Goal: Task Accomplishment & Management: Complete application form

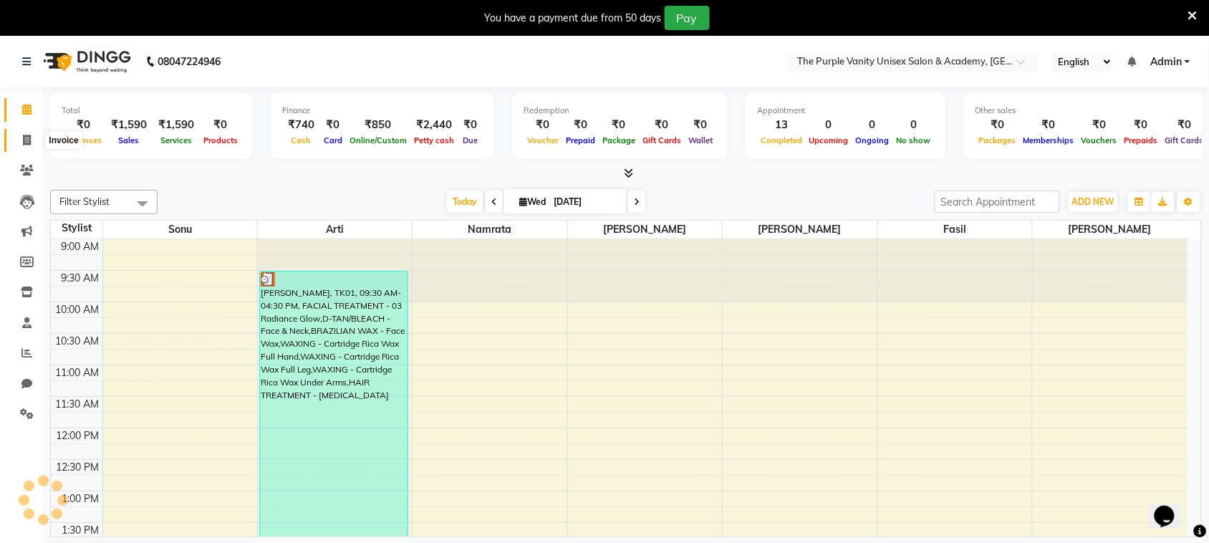
click at [27, 140] on icon at bounding box center [27, 140] width 8 height 11
select select "service"
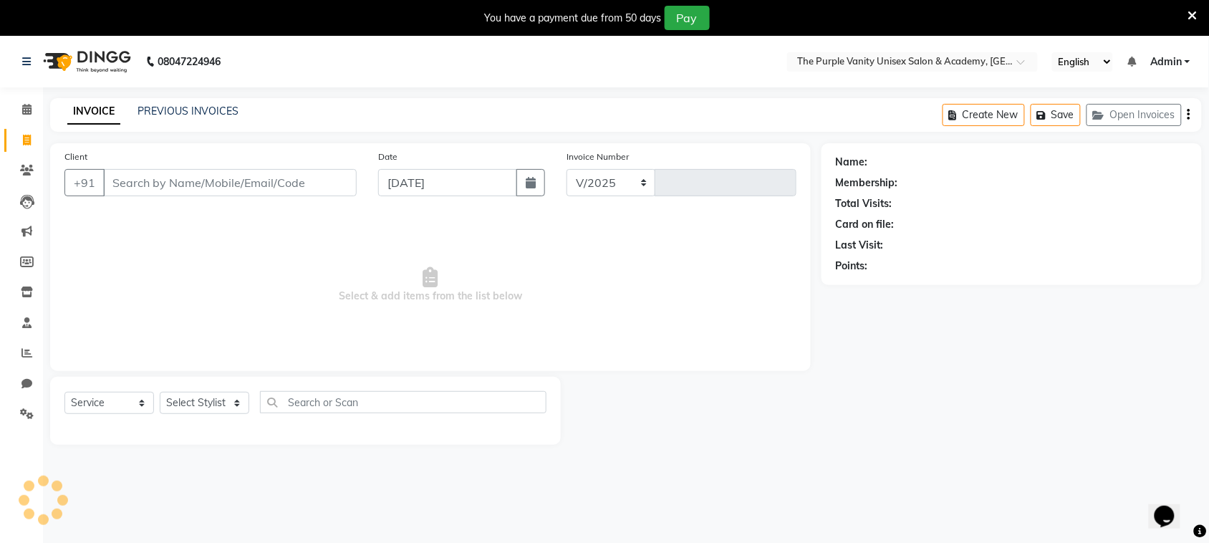
select select "7947"
type input "0310"
click at [26, 102] on span at bounding box center [26, 110] width 25 height 16
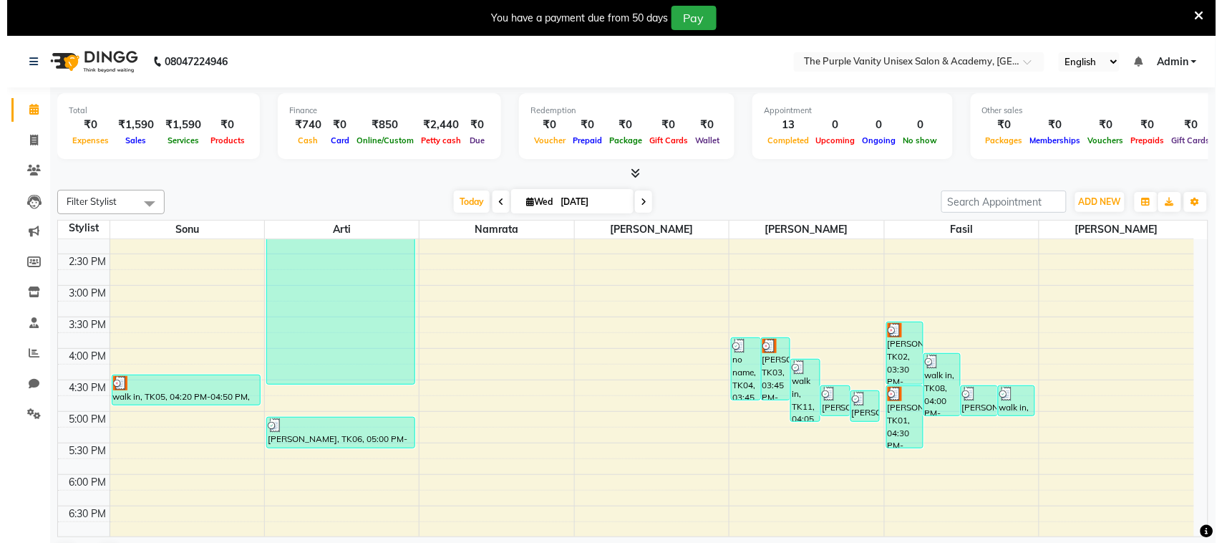
scroll to position [352, 0]
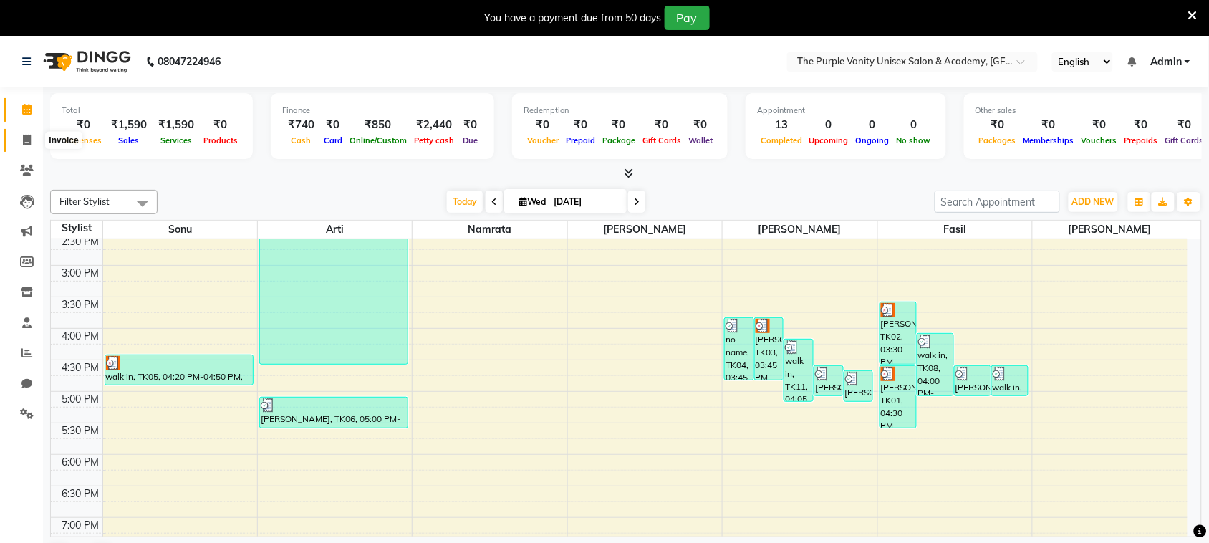
click at [26, 137] on icon at bounding box center [27, 140] width 8 height 11
select select "7947"
select select "service"
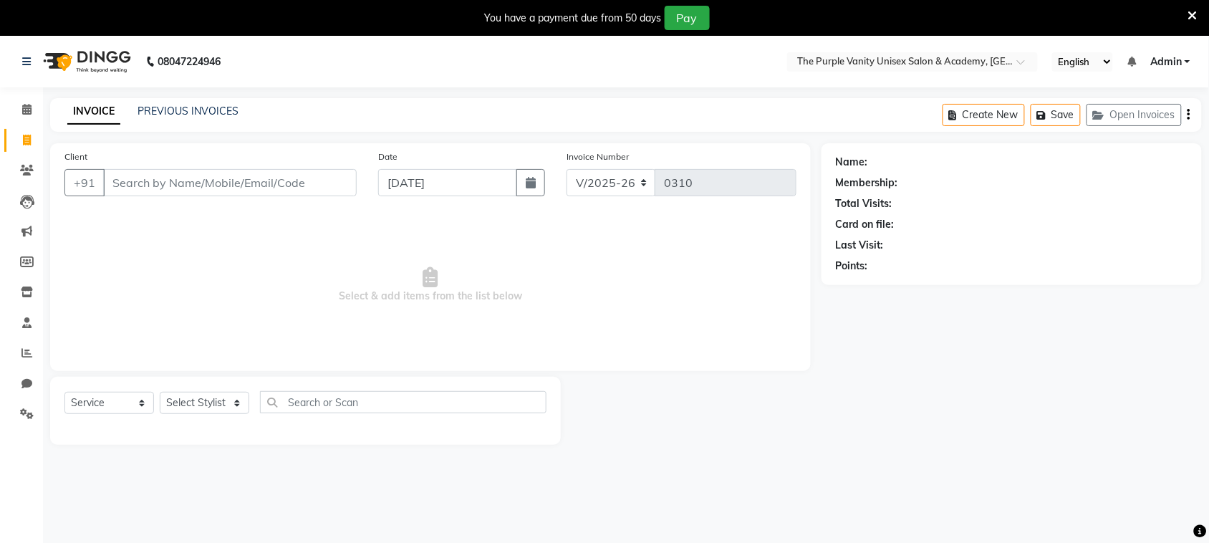
click at [226, 180] on input "Client" at bounding box center [230, 182] width 254 height 27
type input "[PERSON_NAME]"
click at [309, 190] on button "Add Client" at bounding box center [320, 182] width 74 height 27
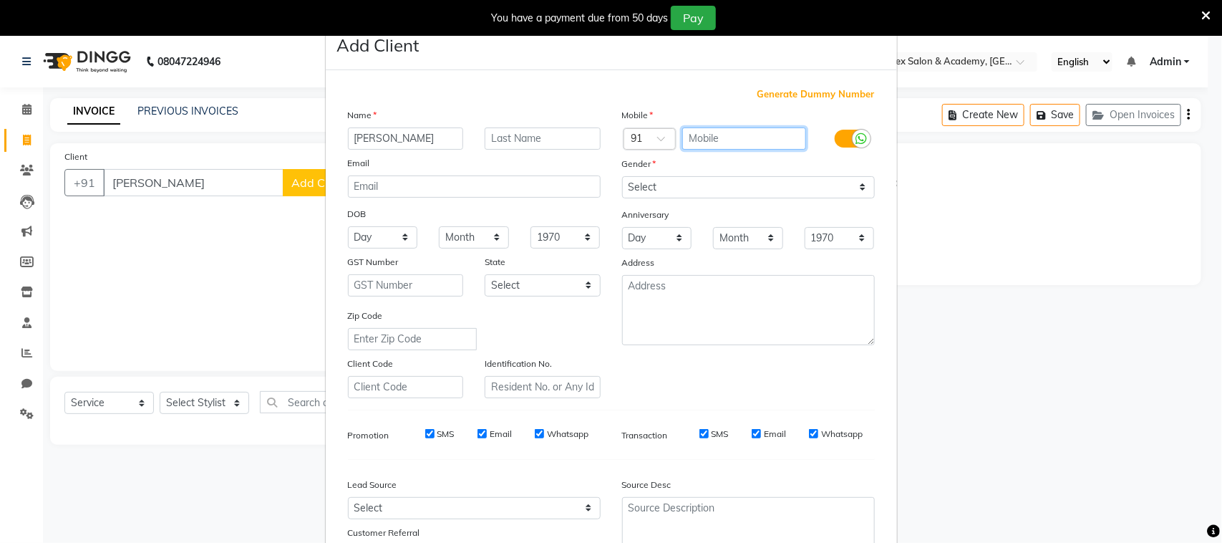
click at [718, 134] on input "text" at bounding box center [744, 138] width 124 height 22
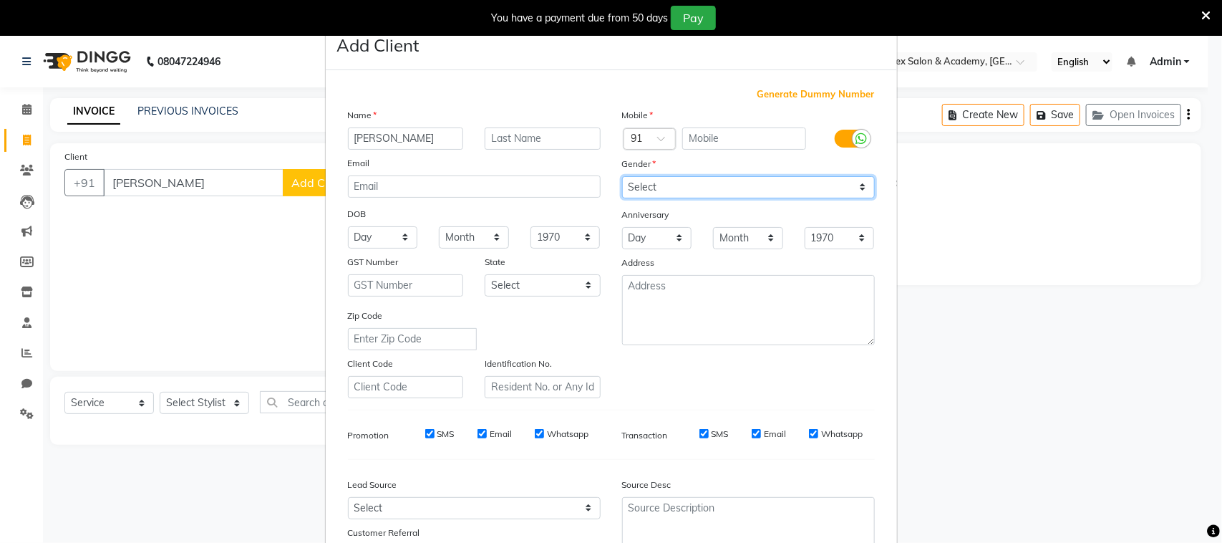
click at [690, 188] on select "Select [DEMOGRAPHIC_DATA] [DEMOGRAPHIC_DATA] Other Prefer Not To Say" at bounding box center [748, 187] width 253 height 22
select select "[DEMOGRAPHIC_DATA]"
click at [622, 176] on select "Select [DEMOGRAPHIC_DATA] [DEMOGRAPHIC_DATA] Other Prefer Not To Say" at bounding box center [748, 187] width 253 height 22
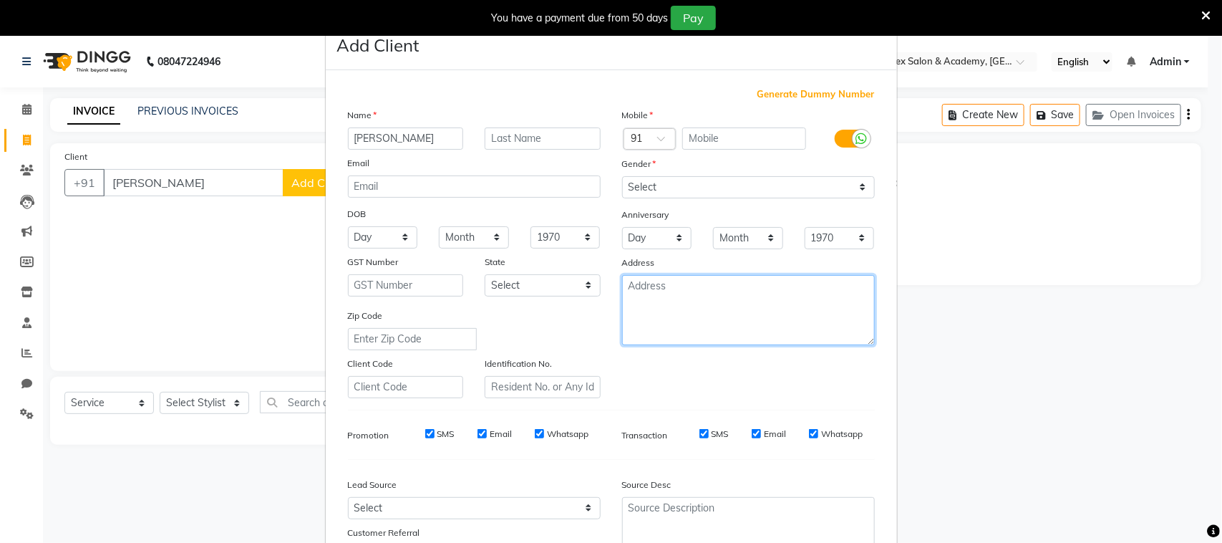
click at [646, 294] on textarea at bounding box center [748, 310] width 253 height 70
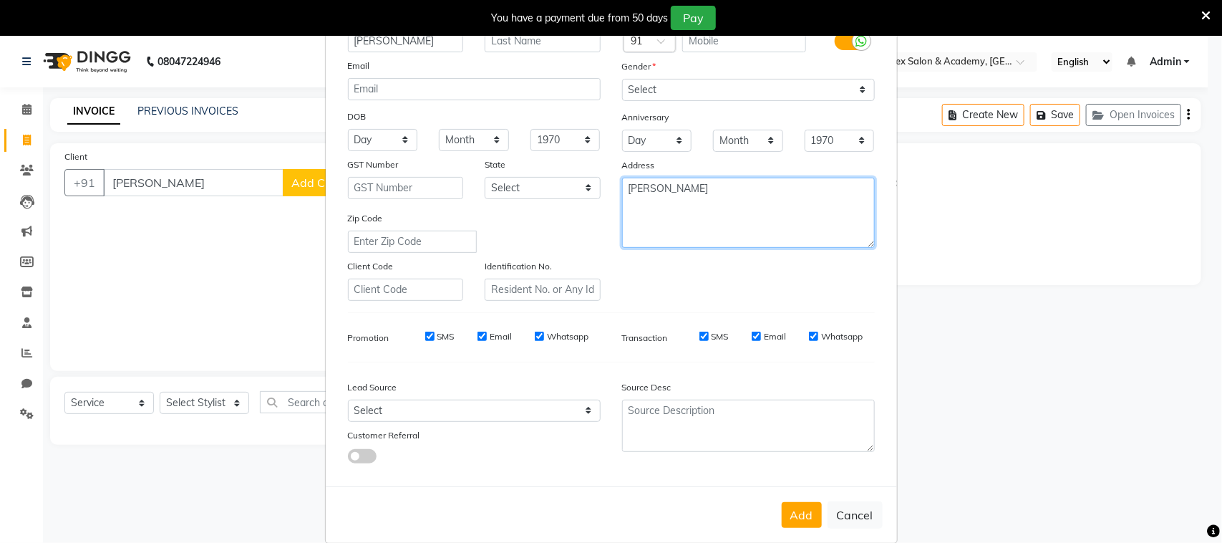
scroll to position [112, 0]
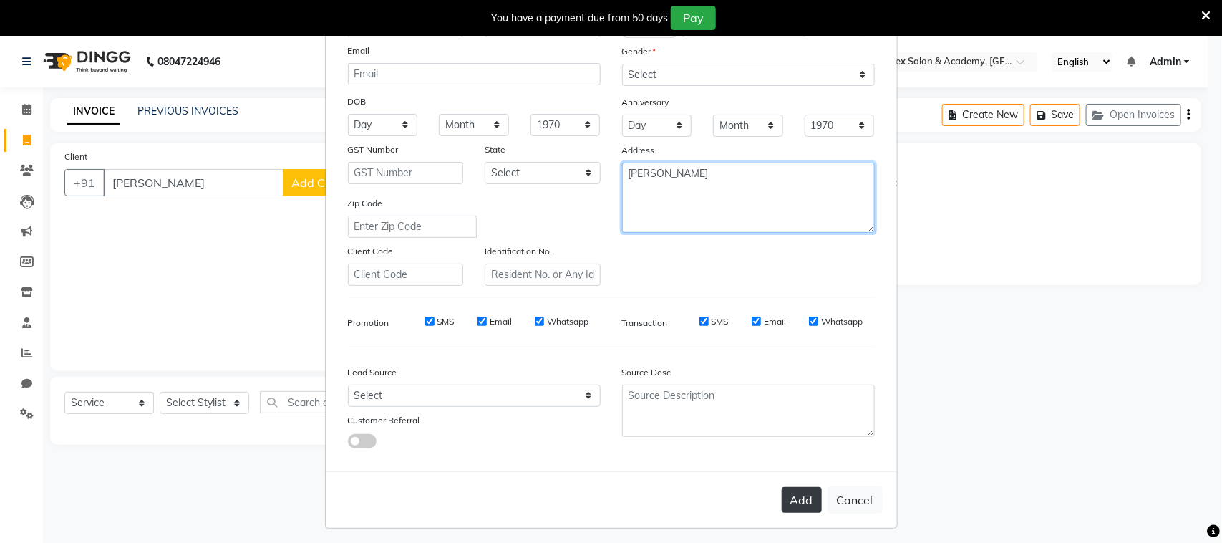
type textarea "[PERSON_NAME]"
click at [788, 498] on button "Add" at bounding box center [802, 500] width 40 height 26
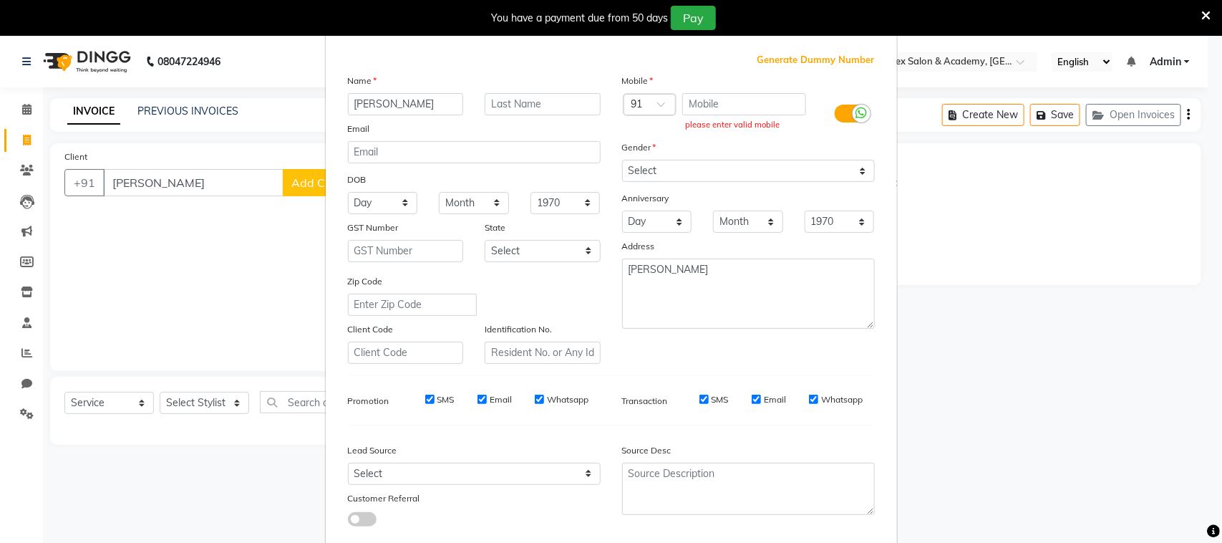
scroll to position [0, 0]
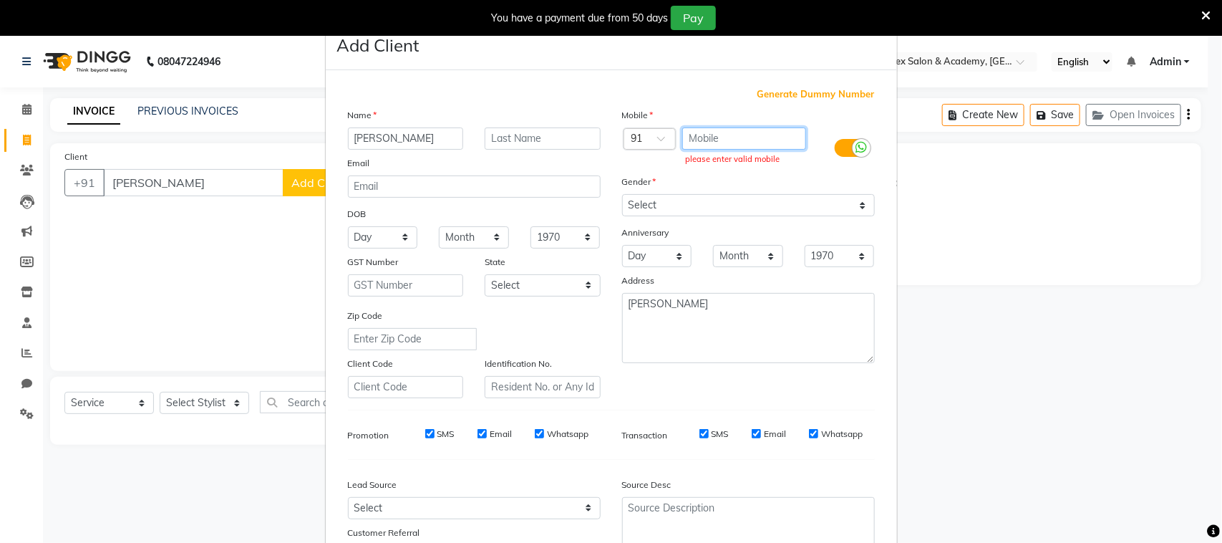
click at [722, 138] on input "text" at bounding box center [744, 138] width 124 height 22
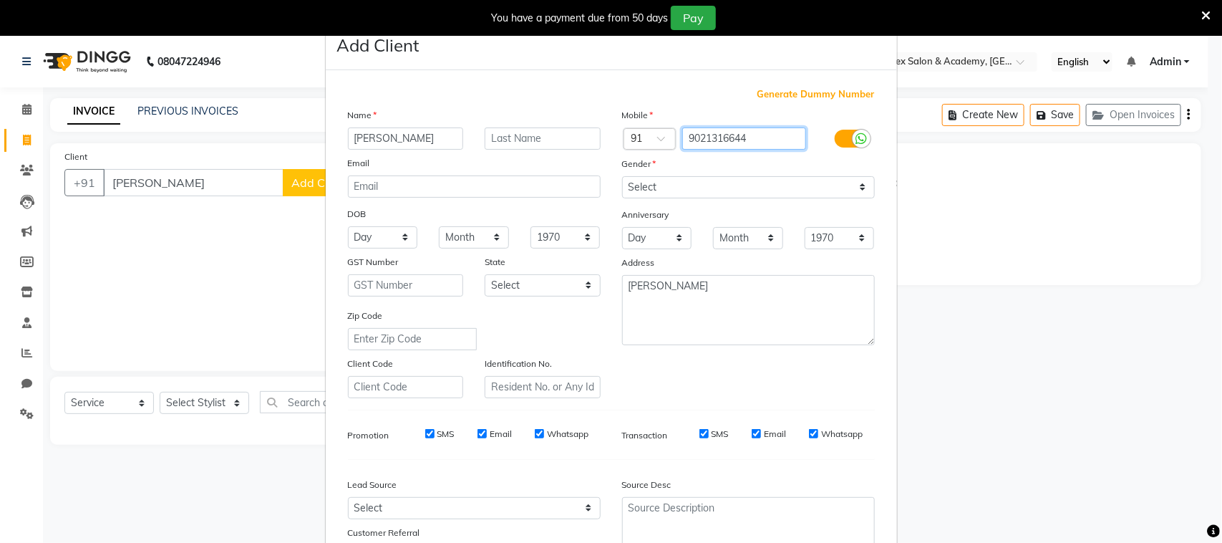
type input "9021316644"
click at [730, 166] on div "Gender" at bounding box center [749, 166] width 274 height 20
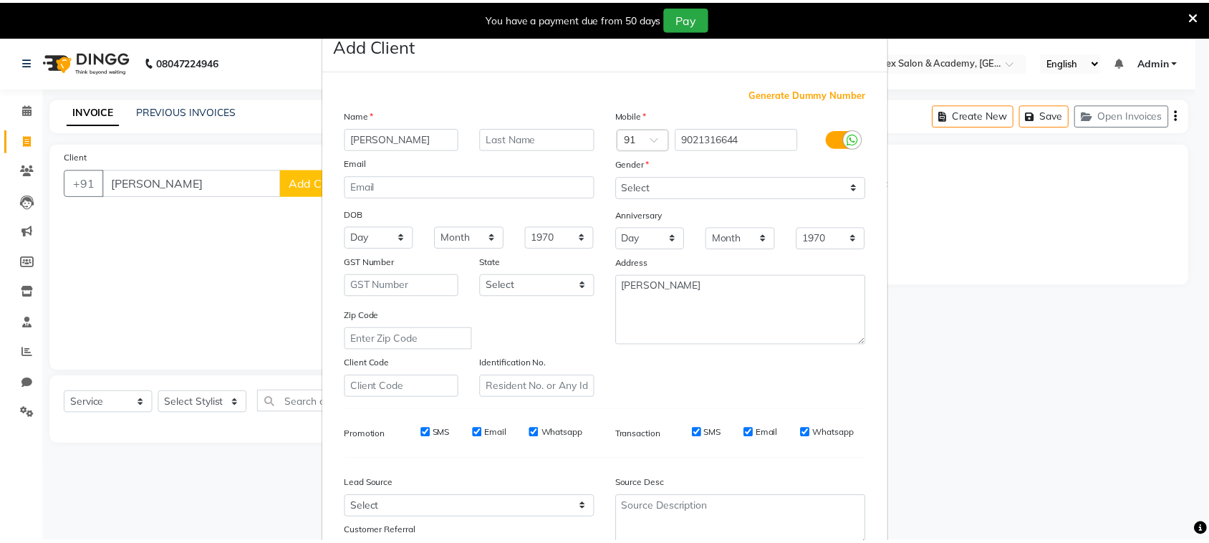
scroll to position [95, 0]
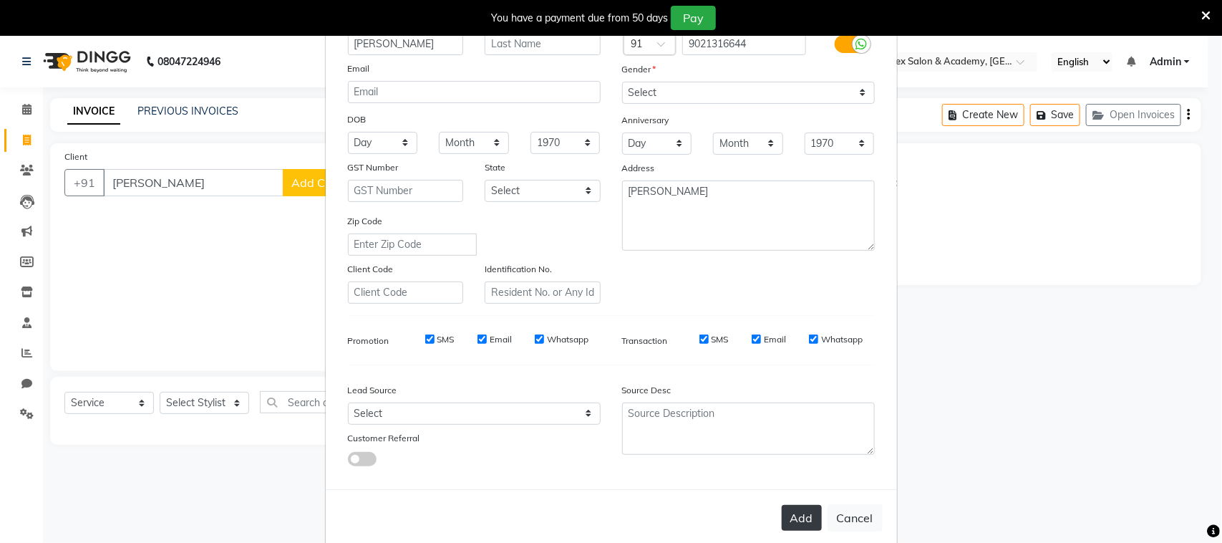
click at [796, 513] on button "Add" at bounding box center [802, 518] width 40 height 26
type input "9021316644"
select select
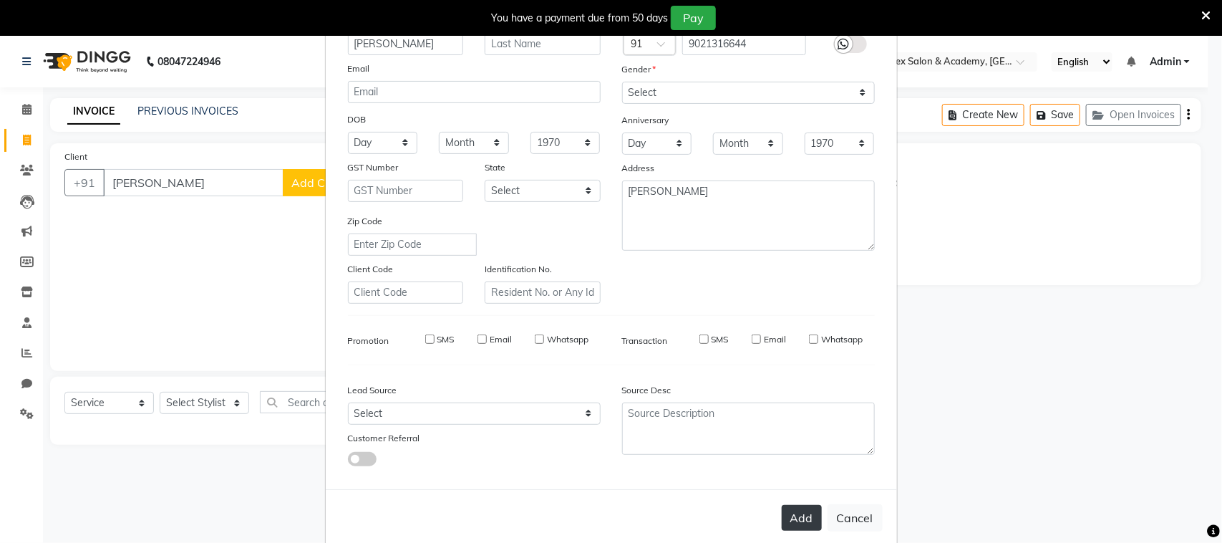
select select
checkbox input "false"
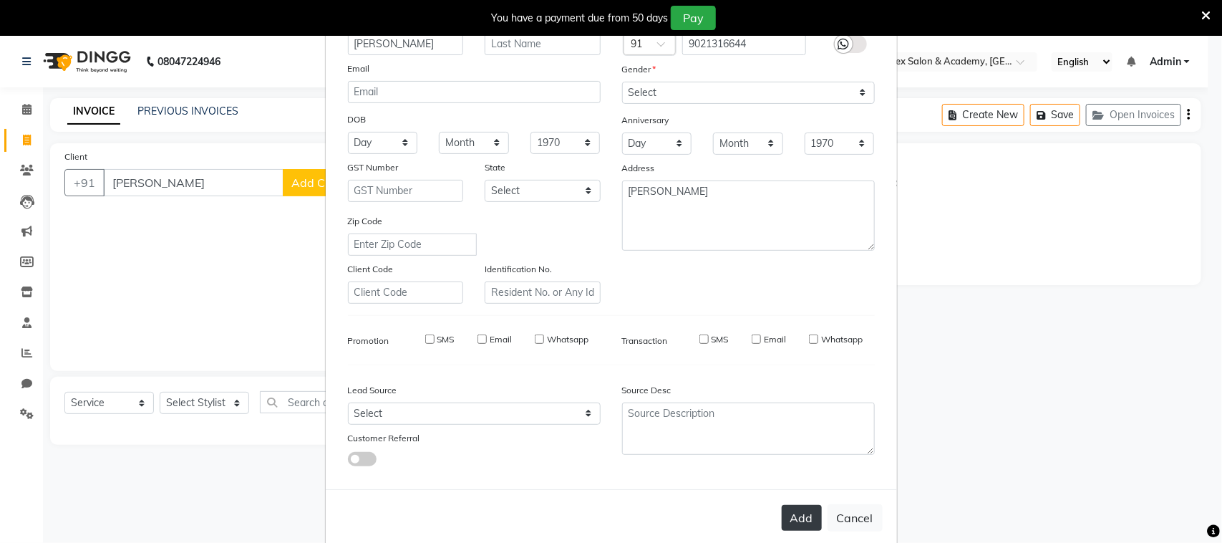
checkbox input "false"
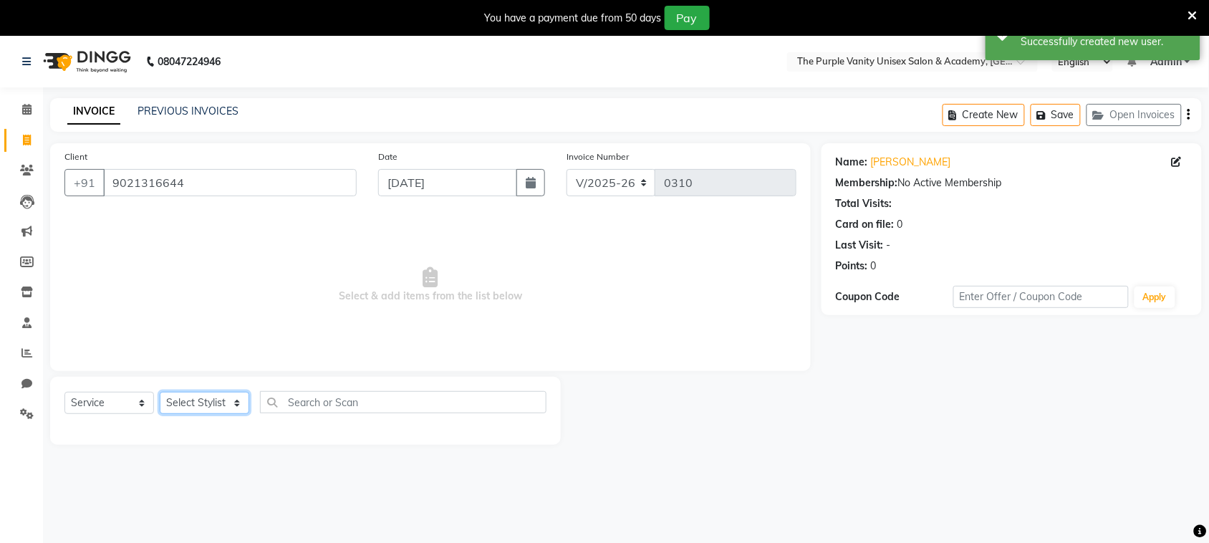
click at [218, 395] on select "Select Stylist [PERSON_NAME] [PERSON_NAME] [PERSON_NAME] [PERSON_NAME] [PERSON_…" at bounding box center [205, 403] width 90 height 22
select select "87143"
click at [160, 392] on select "Select Stylist [PERSON_NAME] [PERSON_NAME] [PERSON_NAME] [PERSON_NAME] [PERSON_…" at bounding box center [205, 403] width 90 height 22
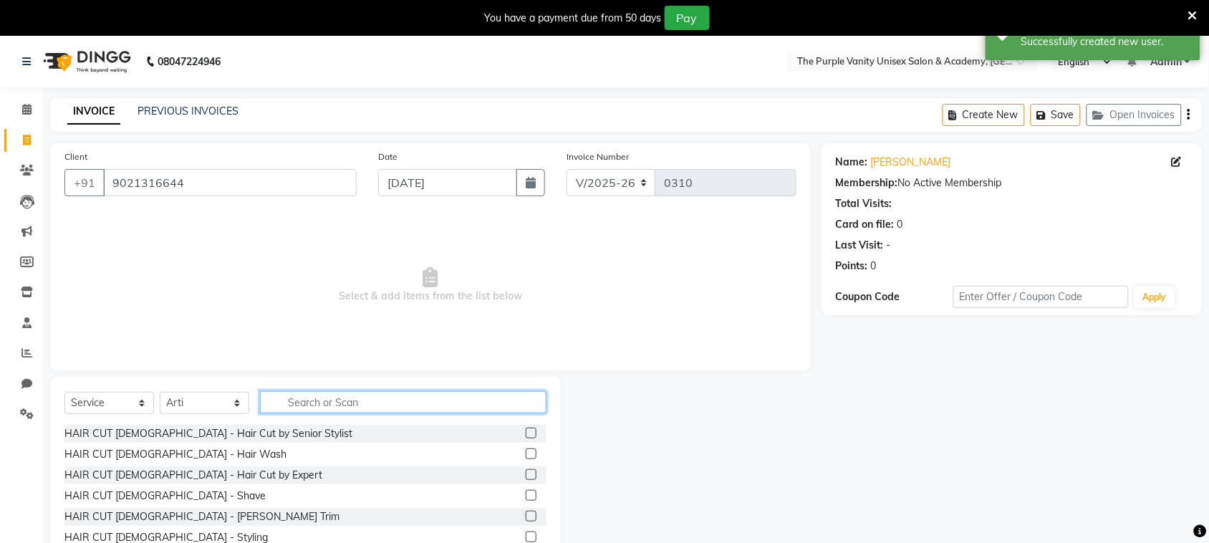
click at [359, 400] on input "text" at bounding box center [403, 402] width 286 height 22
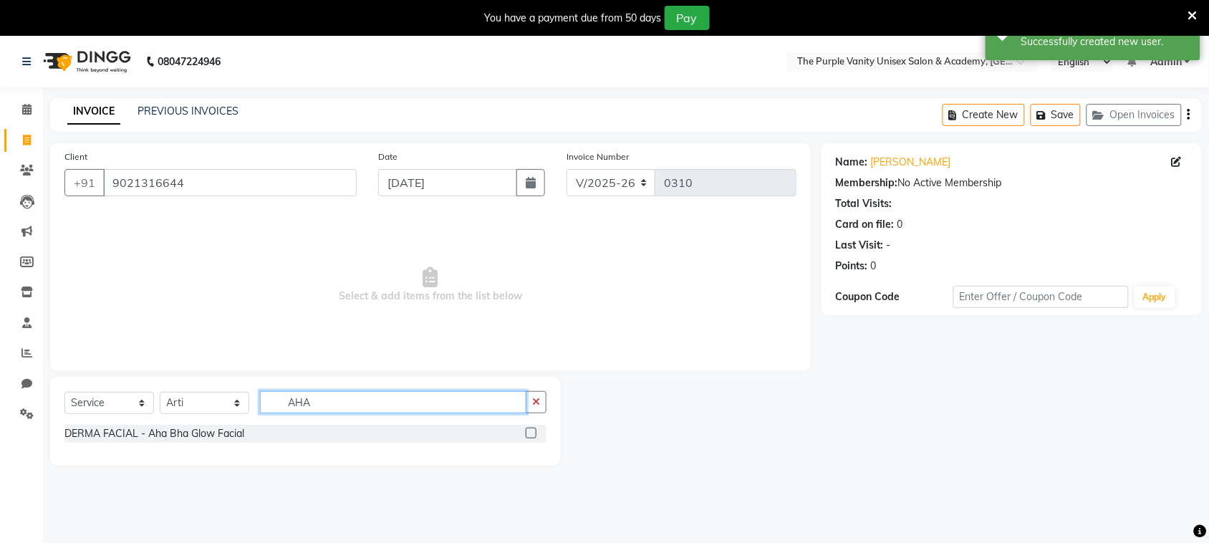
type input "AHA"
click at [534, 432] on label at bounding box center [531, 433] width 11 height 11
click at [534, 432] on input "checkbox" at bounding box center [530, 433] width 9 height 9
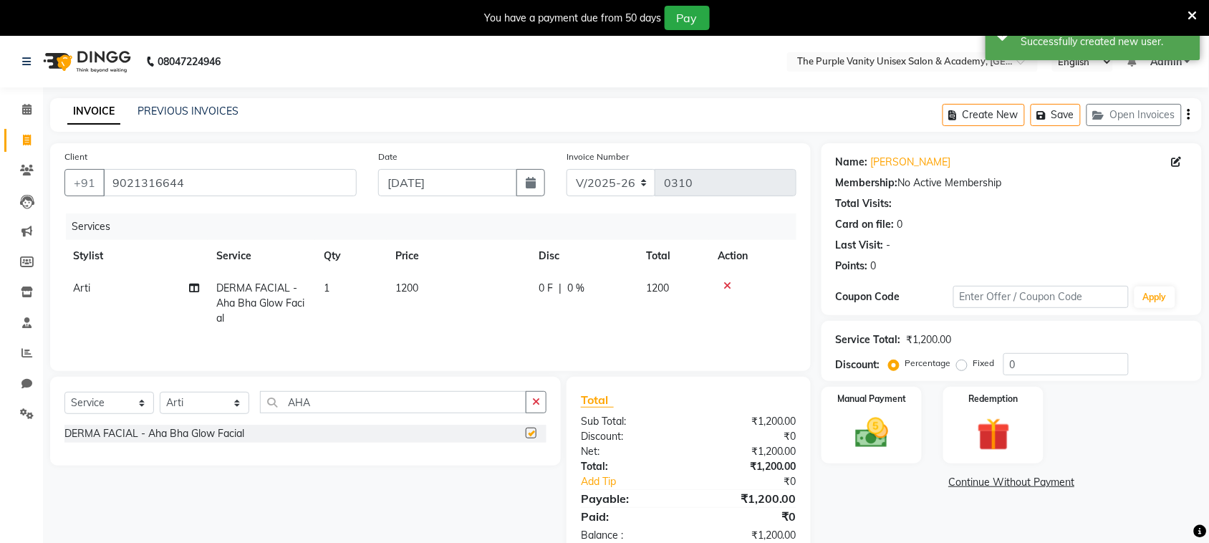
checkbox input "false"
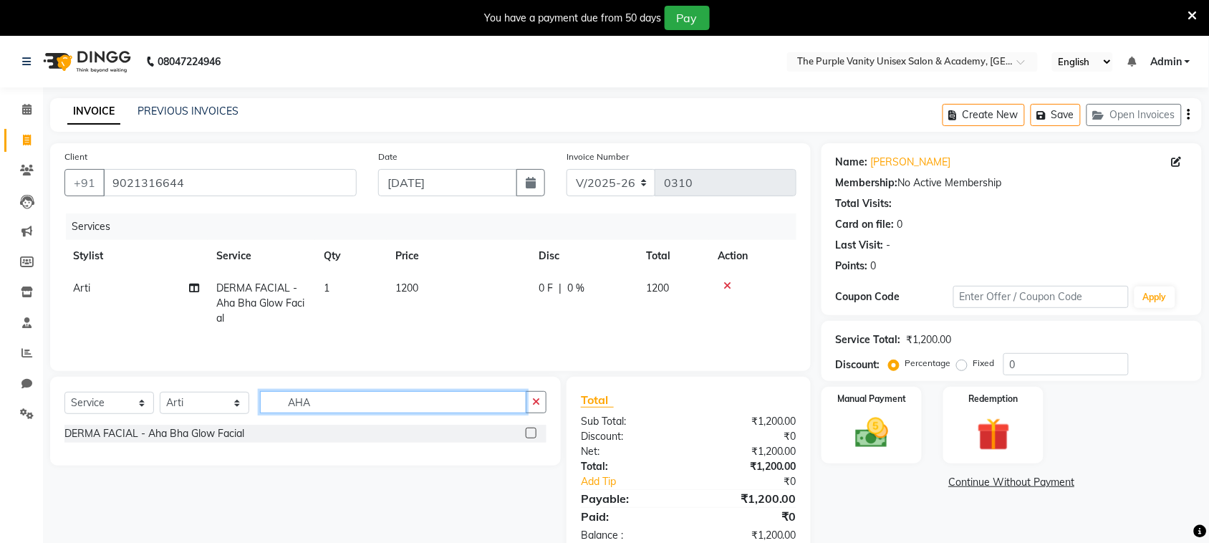
click at [425, 395] on input "AHA" at bounding box center [393, 402] width 266 height 22
type input "A"
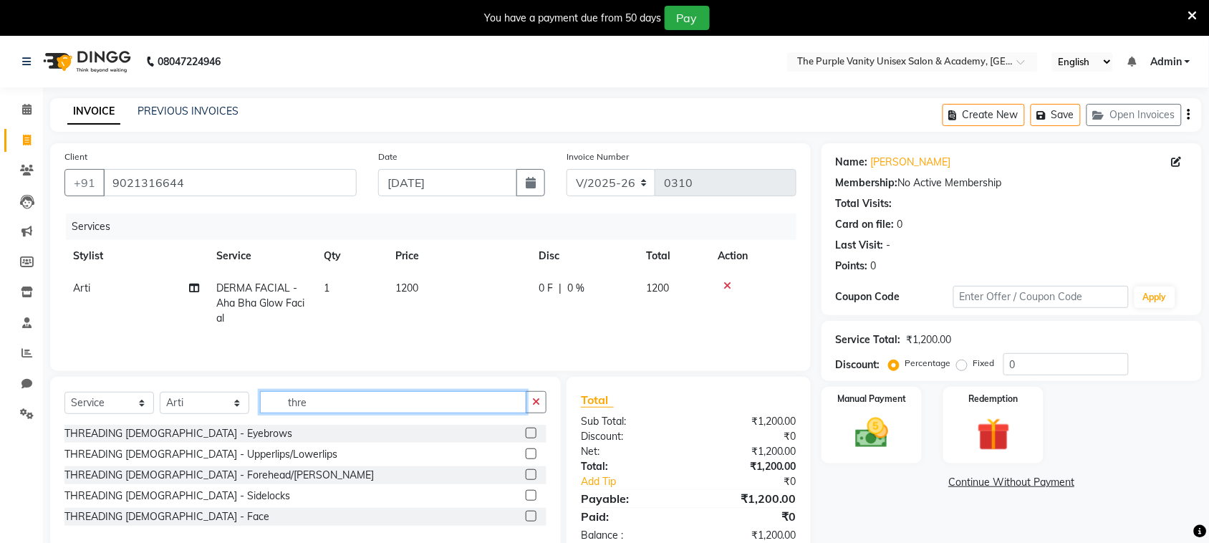
type input "thre"
click at [526, 433] on label at bounding box center [531, 433] width 11 height 11
click at [526, 433] on input "checkbox" at bounding box center [530, 433] width 9 height 9
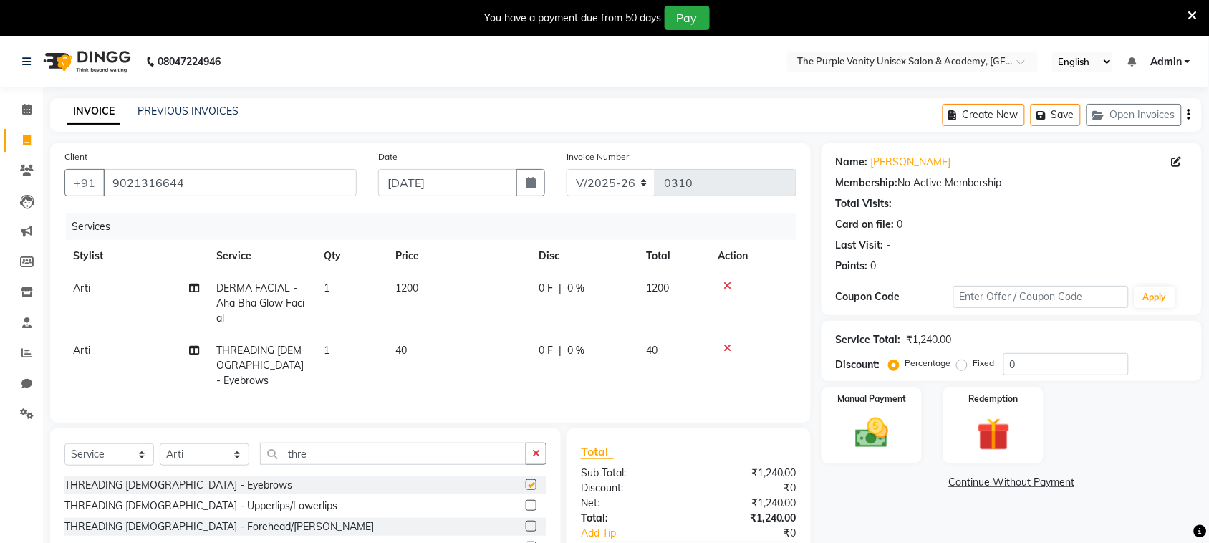
checkbox input "false"
click at [423, 443] on input "thre" at bounding box center [393, 454] width 266 height 22
type input "t"
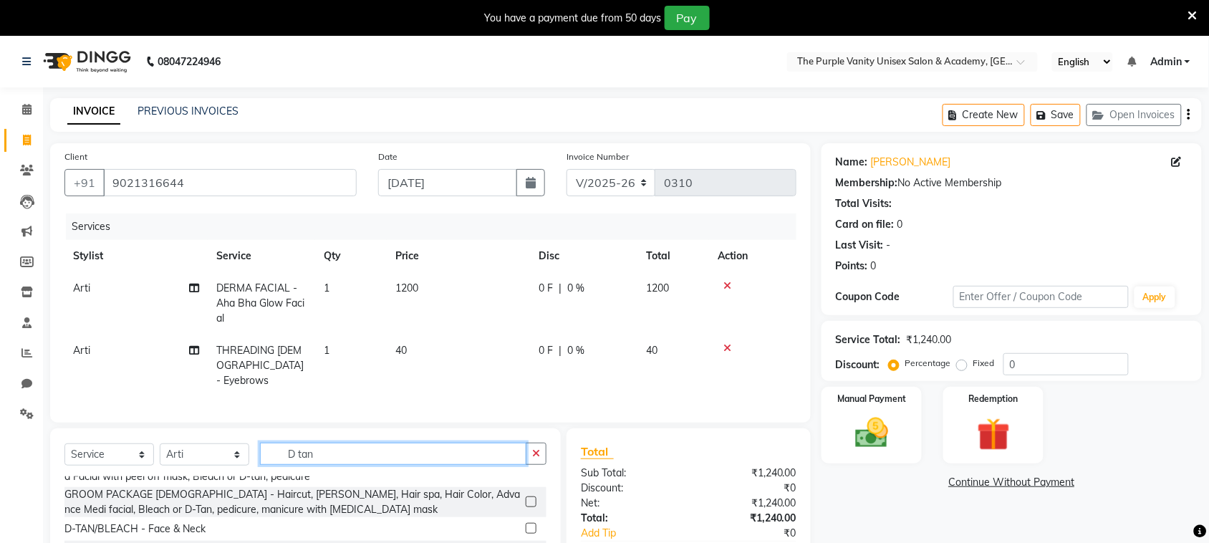
scroll to position [59, 0]
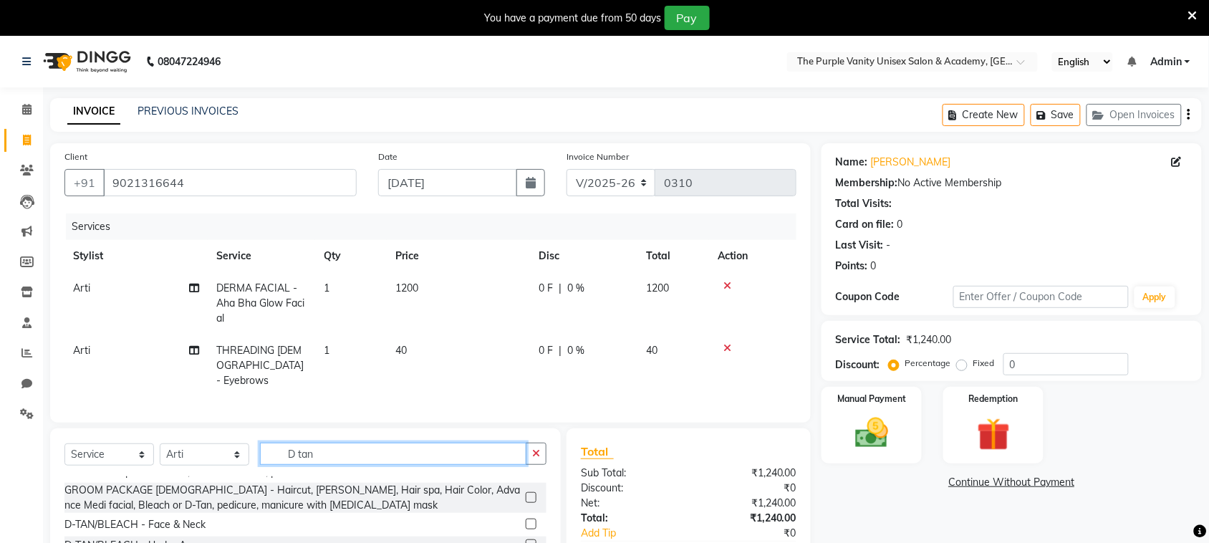
type input "D tan"
click at [526, 518] on label at bounding box center [531, 523] width 11 height 11
click at [526, 520] on input "checkbox" at bounding box center [530, 524] width 9 height 9
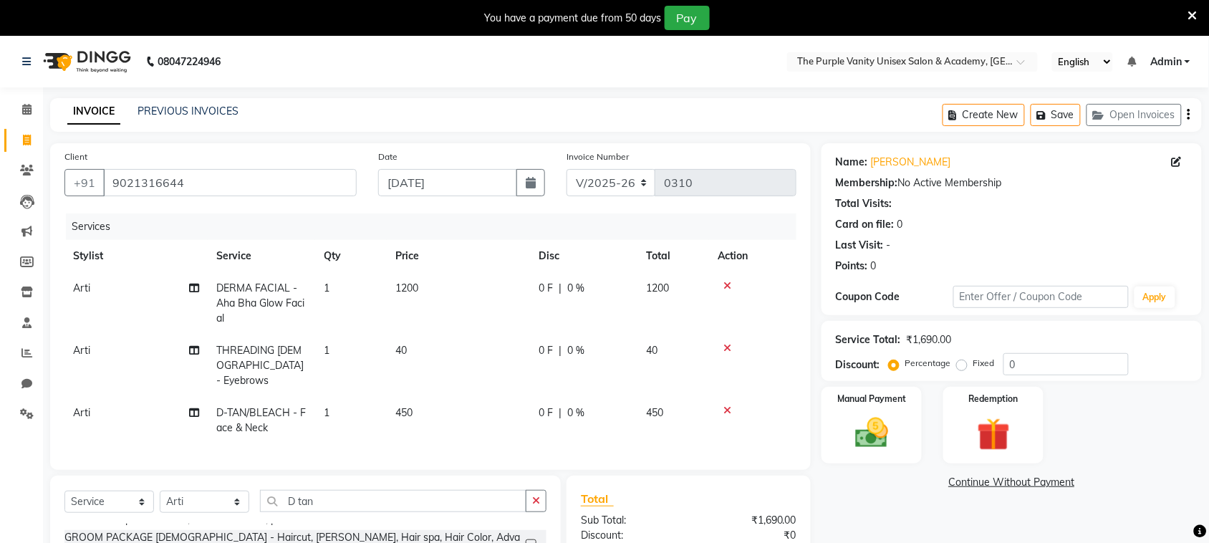
checkbox input "false"
click at [419, 397] on td "450" at bounding box center [458, 420] width 143 height 47
select select "87143"
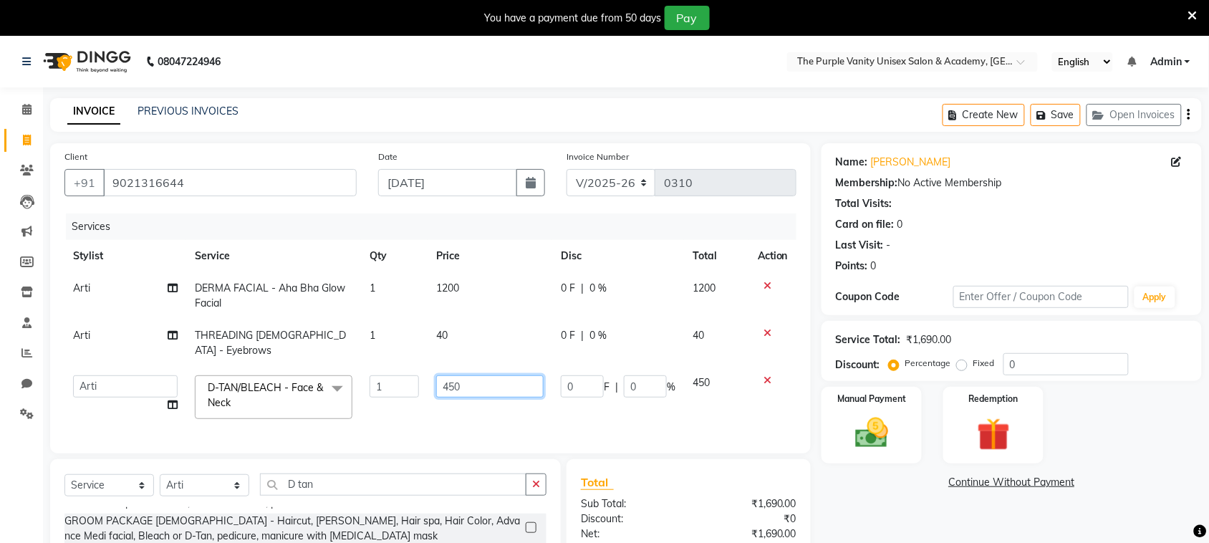
click at [499, 376] on input "450" at bounding box center [489, 386] width 107 height 22
type input "4"
type input "250"
click at [514, 410] on td "250" at bounding box center [490, 397] width 125 height 61
select select "87143"
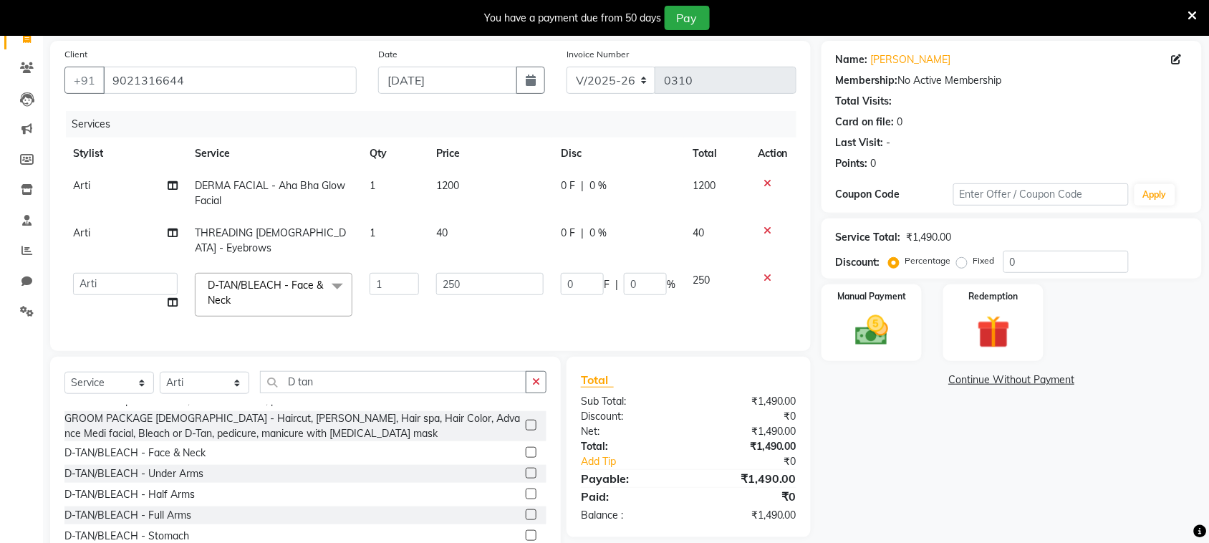
scroll to position [147, 0]
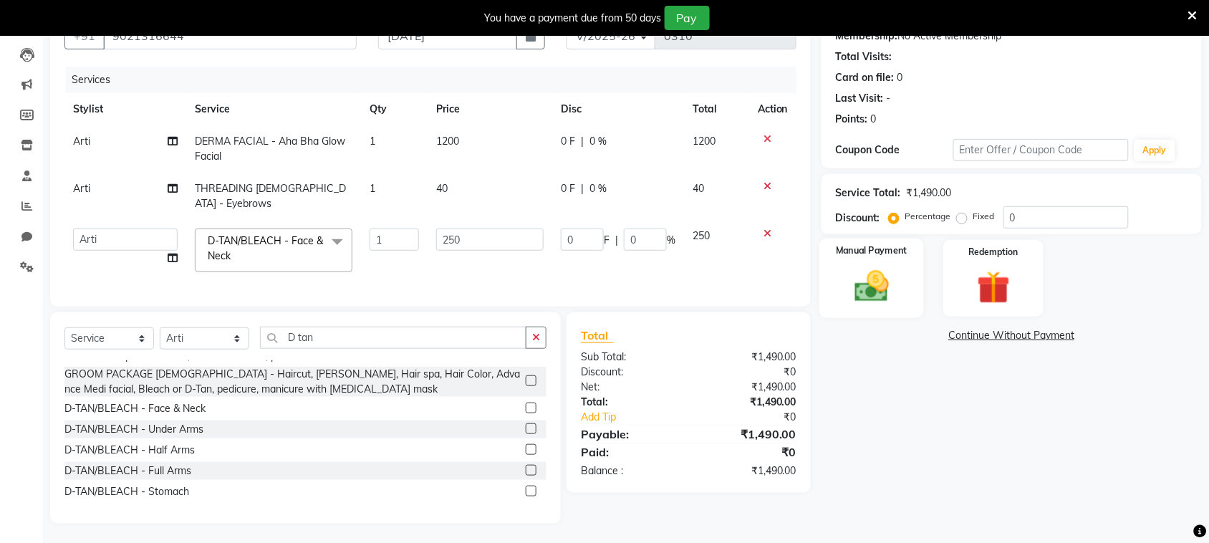
click at [892, 273] on img at bounding box center [872, 285] width 56 height 39
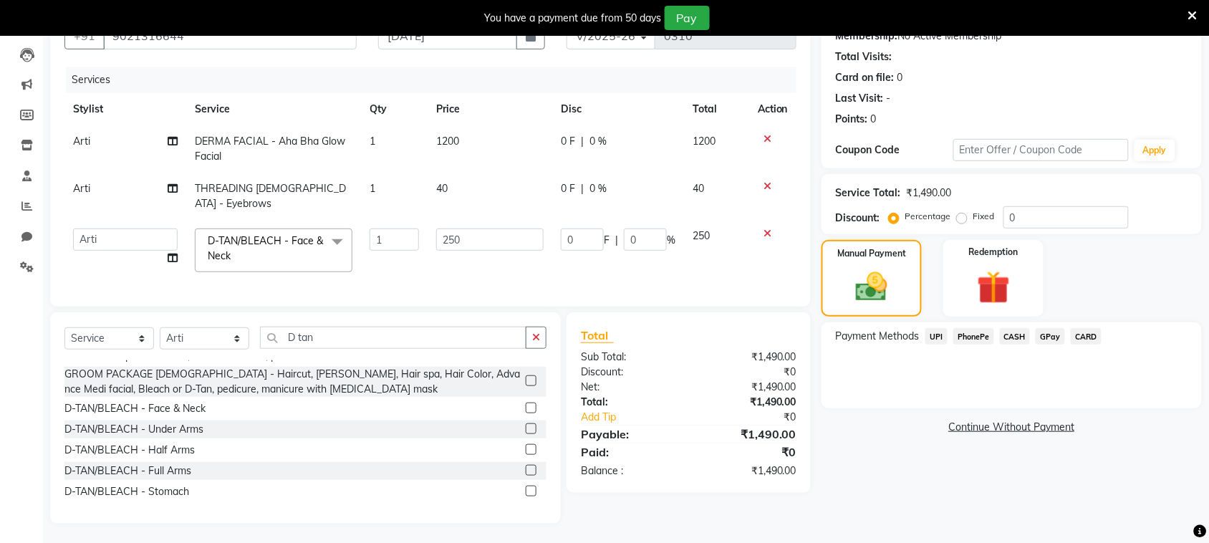
click at [978, 334] on span "PhonePe" at bounding box center [973, 336] width 41 height 16
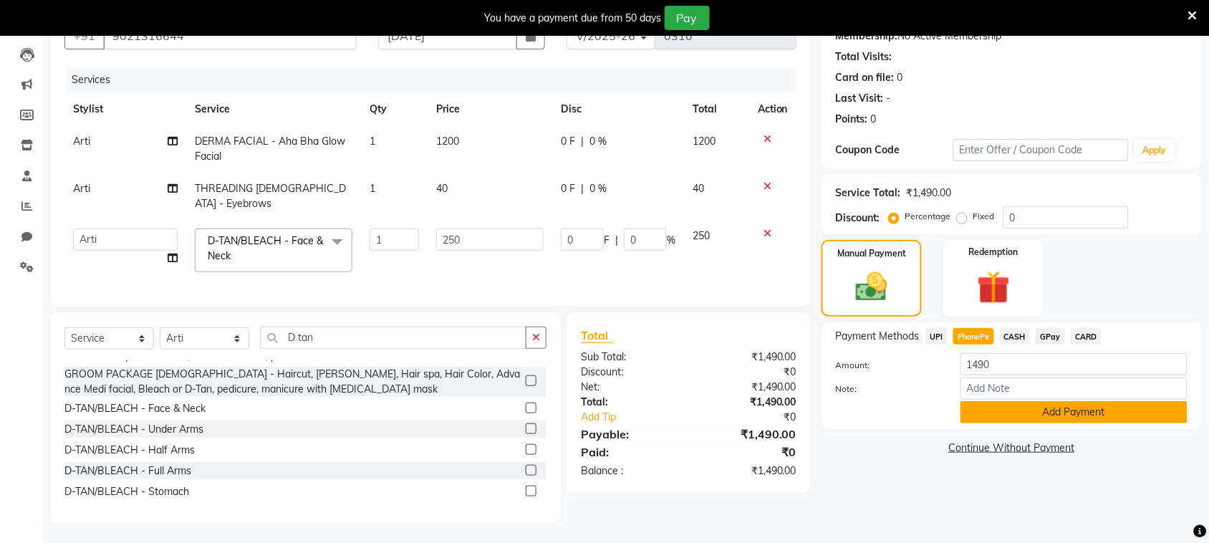
click at [1006, 410] on button "Add Payment" at bounding box center [1073, 412] width 227 height 22
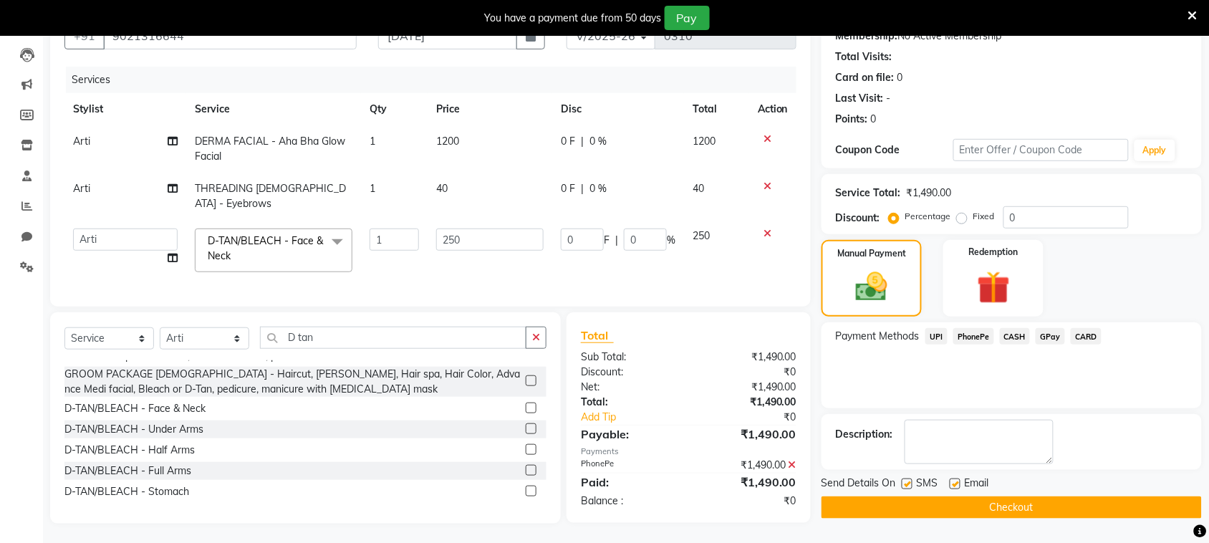
click at [910, 483] on label at bounding box center [907, 483] width 11 height 11
click at [910, 483] on input "checkbox" at bounding box center [906, 484] width 9 height 9
checkbox input "false"
click at [928, 516] on button "Checkout" at bounding box center [1011, 507] width 380 height 22
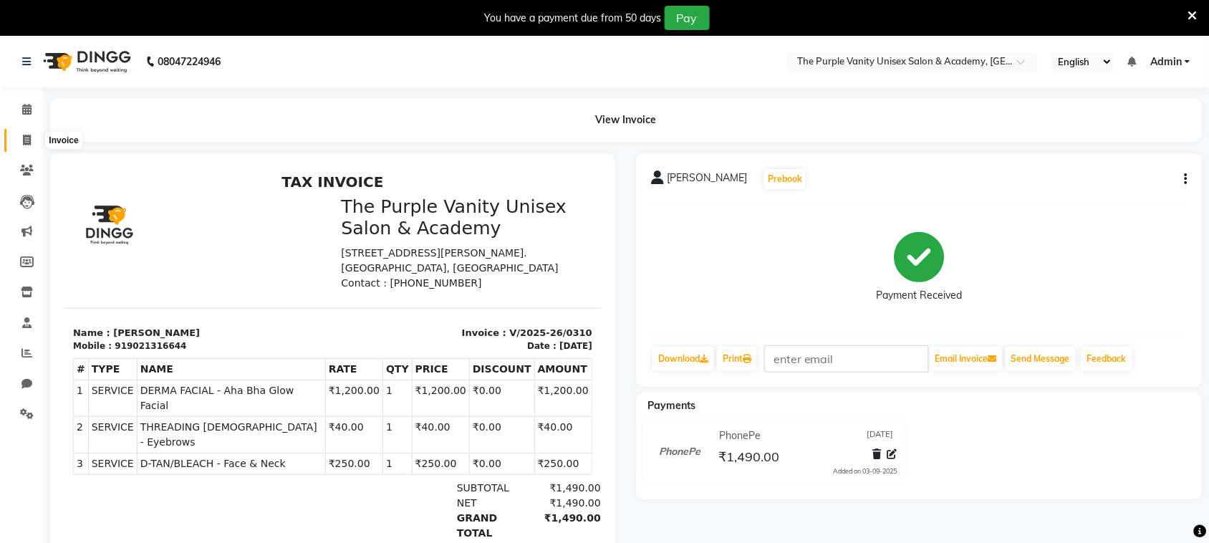
click at [26, 141] on icon at bounding box center [27, 140] width 8 height 11
select select "7947"
select select "service"
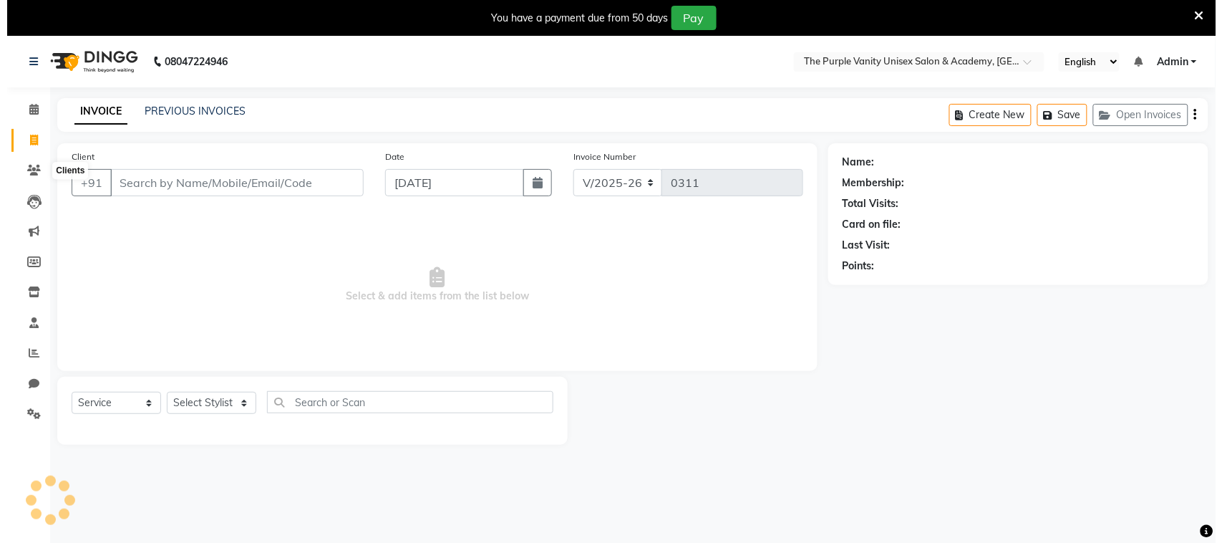
scroll to position [36, 0]
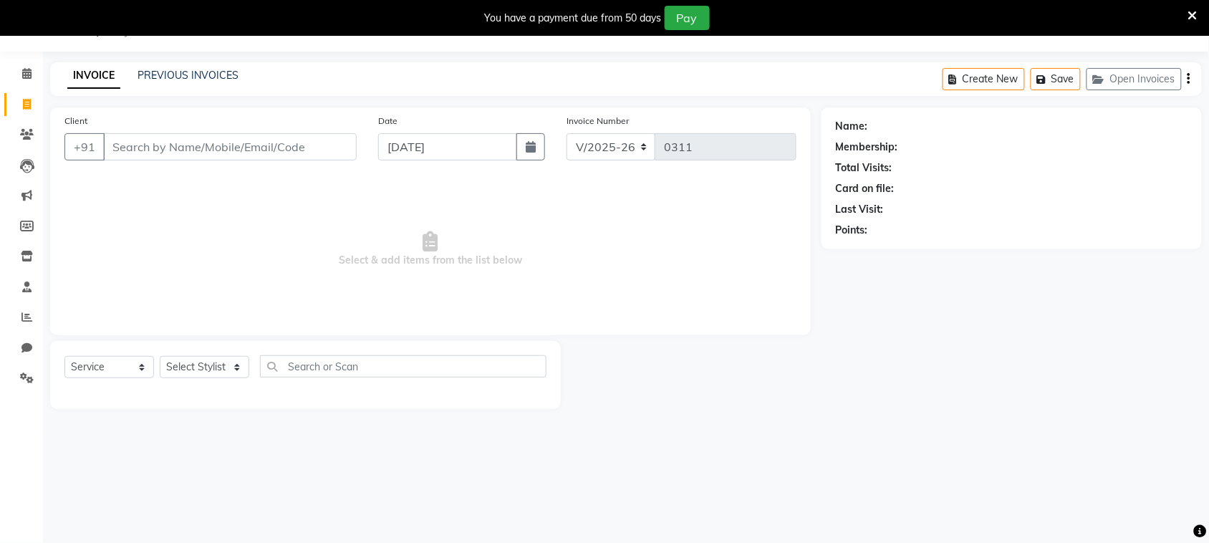
click at [159, 142] on input "Client" at bounding box center [230, 146] width 254 height 27
type input "Mamta Mali"
click at [316, 145] on span "Add Client" at bounding box center [319, 147] width 57 height 14
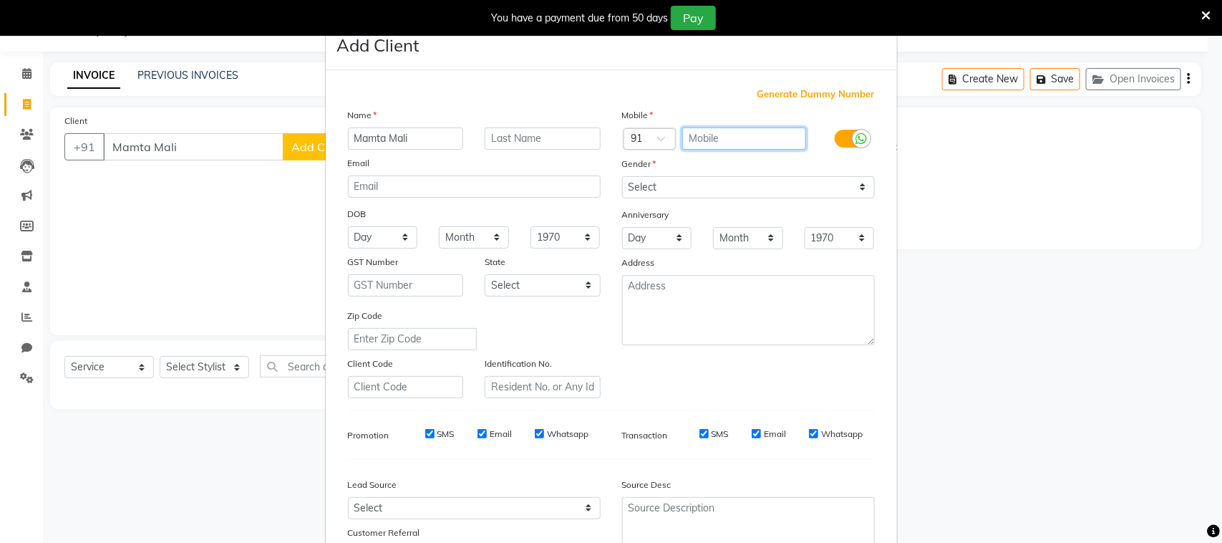
click at [717, 140] on input "text" at bounding box center [744, 138] width 124 height 22
type input "9921316644"
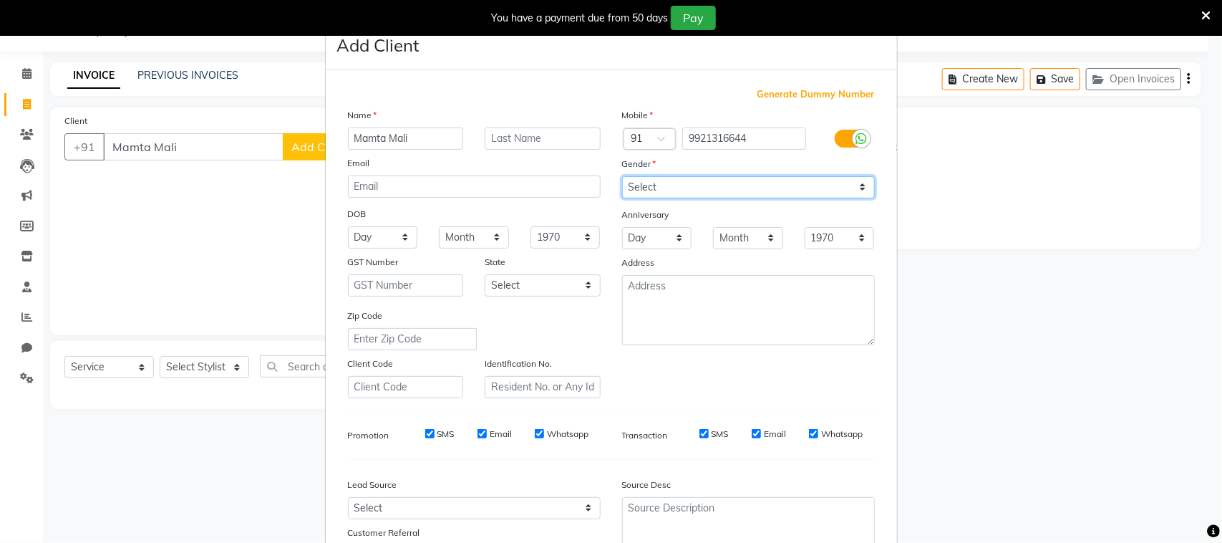
click at [715, 190] on select "Select [DEMOGRAPHIC_DATA] [DEMOGRAPHIC_DATA] Other Prefer Not To Say" at bounding box center [748, 187] width 253 height 22
select select "[DEMOGRAPHIC_DATA]"
click at [622, 176] on select "Select [DEMOGRAPHIC_DATA] [DEMOGRAPHIC_DATA] Other Prefer Not To Say" at bounding box center [748, 187] width 253 height 22
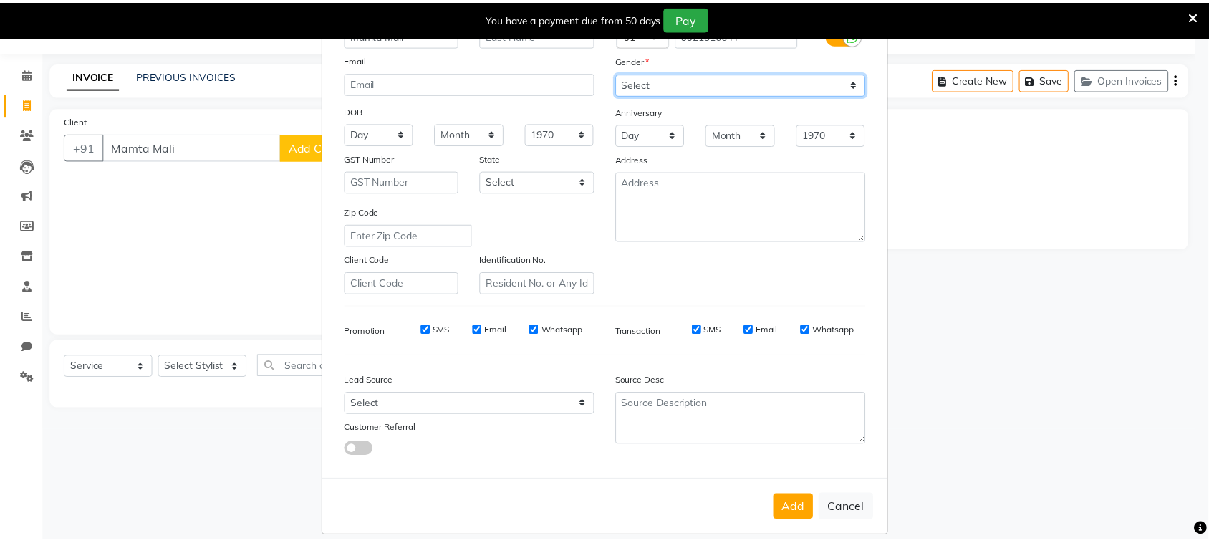
scroll to position [112, 0]
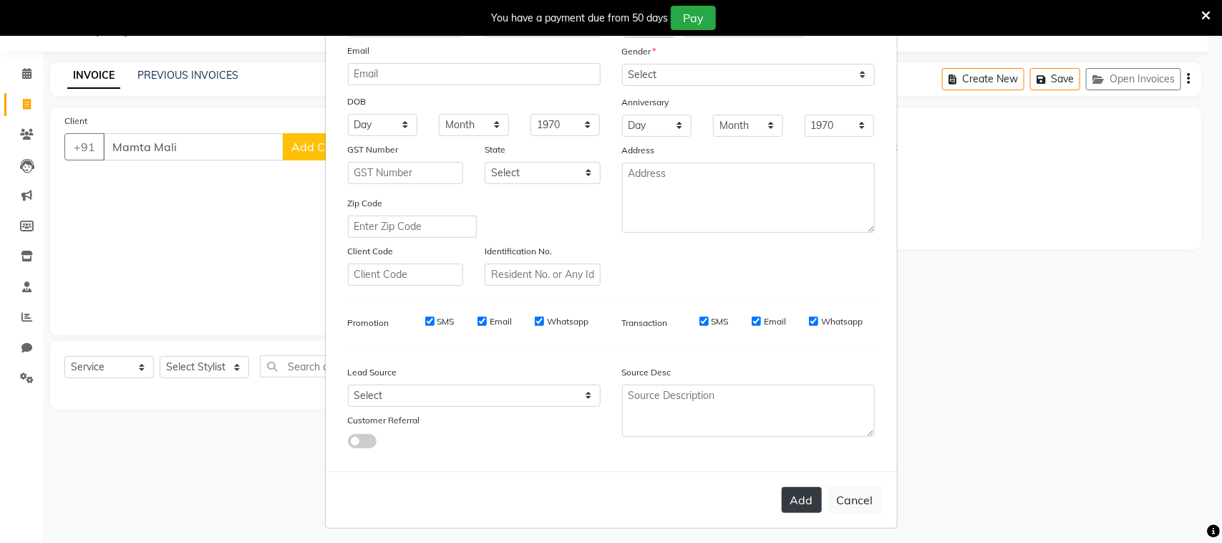
click at [796, 496] on button "Add" at bounding box center [802, 500] width 40 height 26
type input "9921316644"
select select
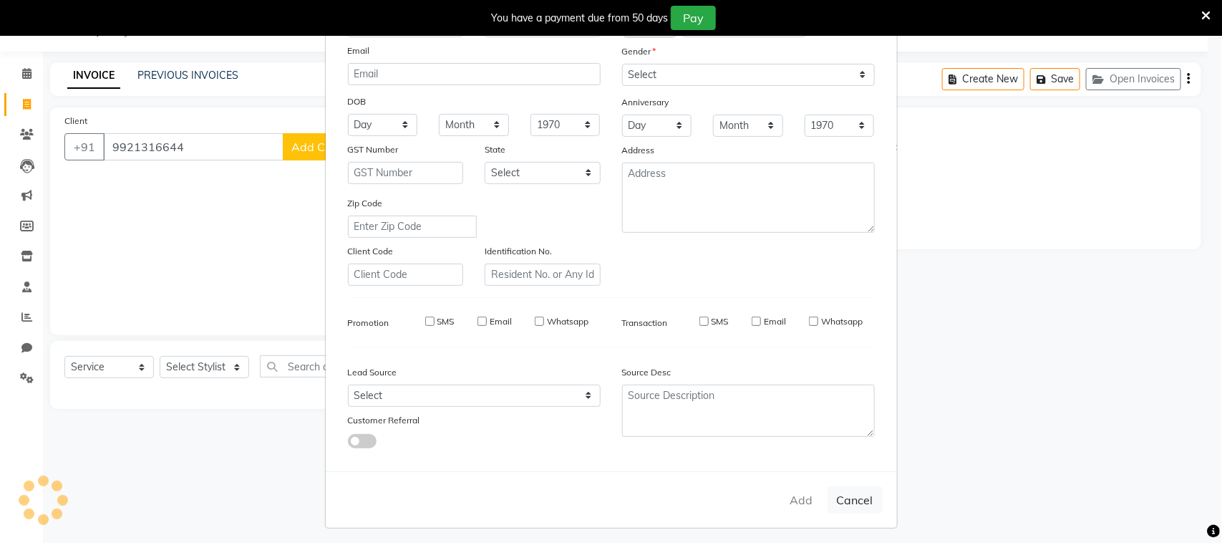
select select
checkbox input "false"
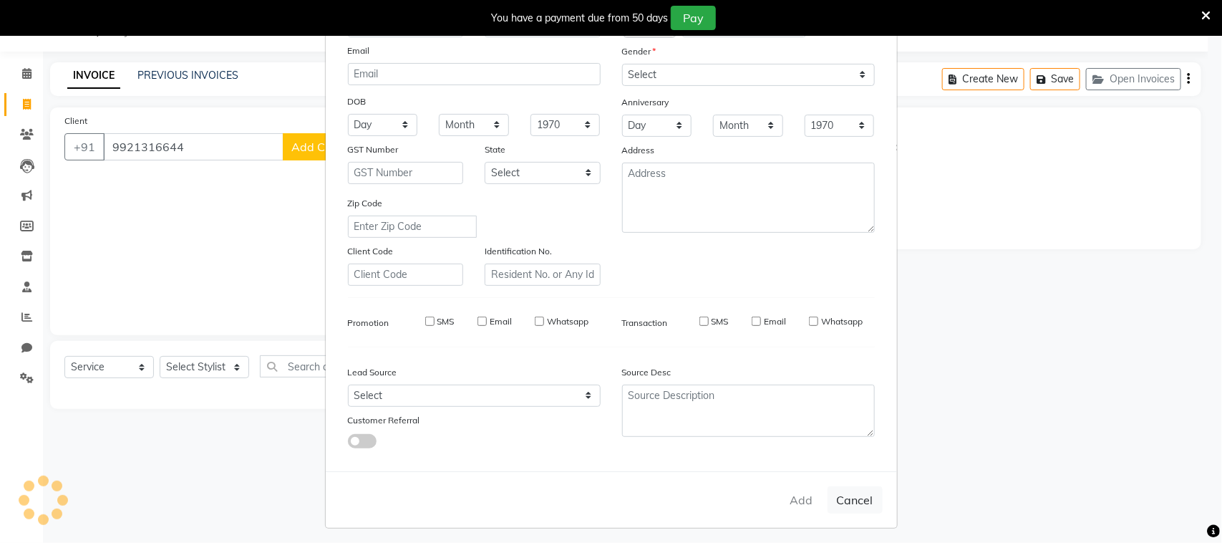
checkbox input "false"
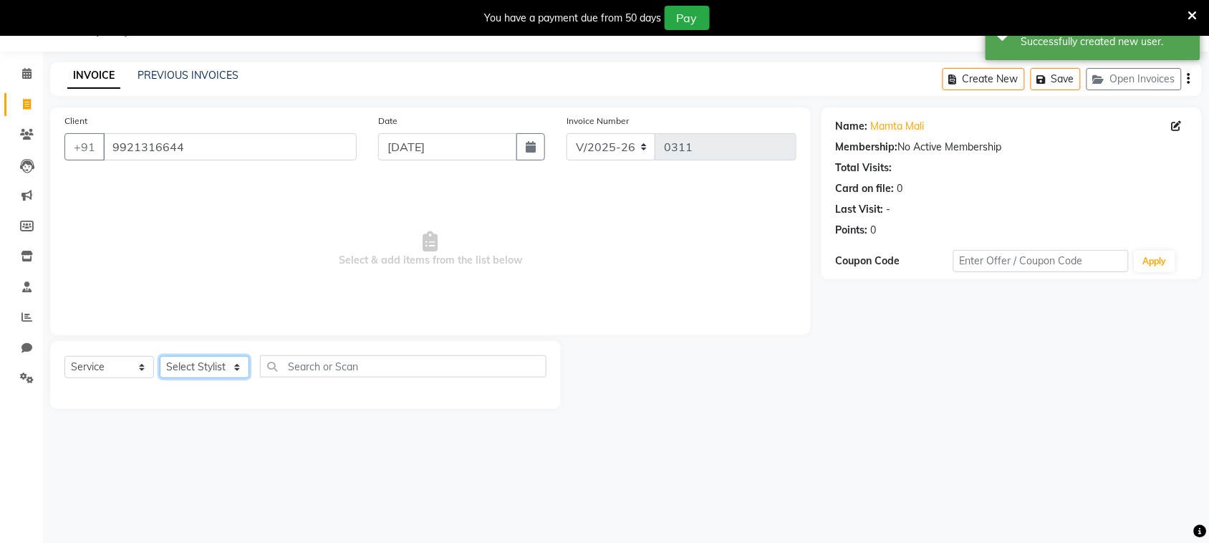
click at [233, 367] on select "Select Stylist [PERSON_NAME] [PERSON_NAME] [PERSON_NAME] [PERSON_NAME] [PERSON_…" at bounding box center [205, 367] width 90 height 22
select select "87147"
click at [160, 356] on select "Select Stylist [PERSON_NAME] [PERSON_NAME] [PERSON_NAME] [PERSON_NAME] [PERSON_…" at bounding box center [205, 367] width 90 height 22
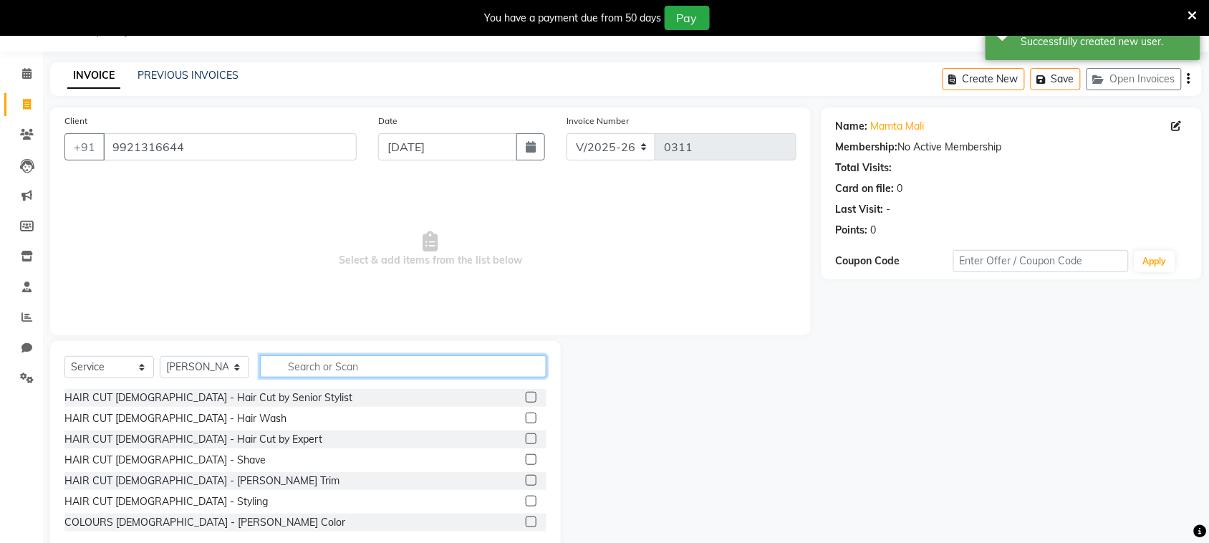
click at [380, 365] on input "text" at bounding box center [403, 366] width 286 height 22
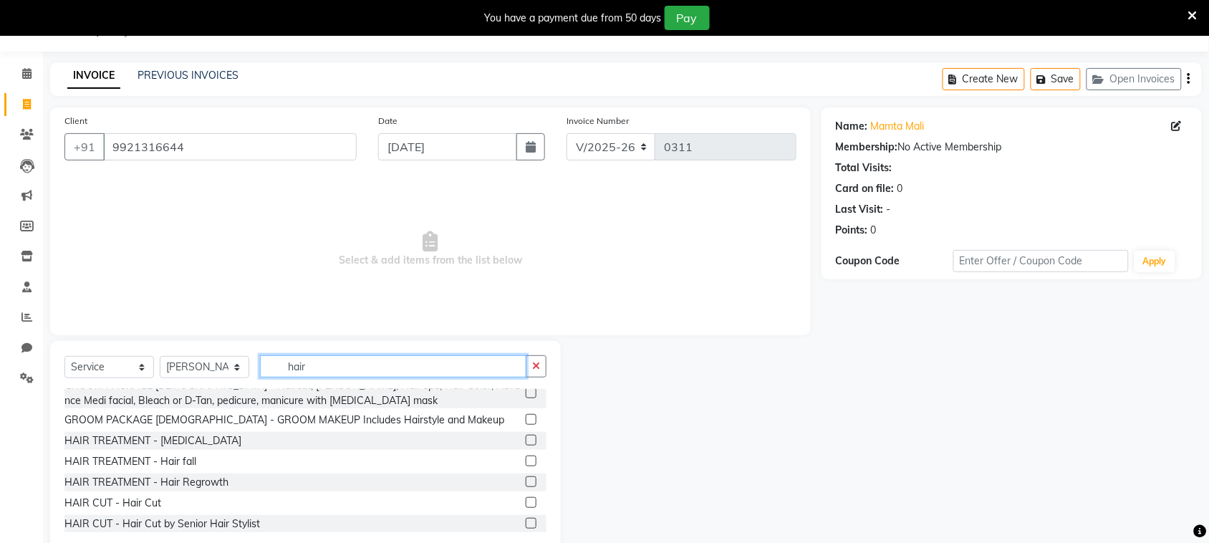
scroll to position [369, 0]
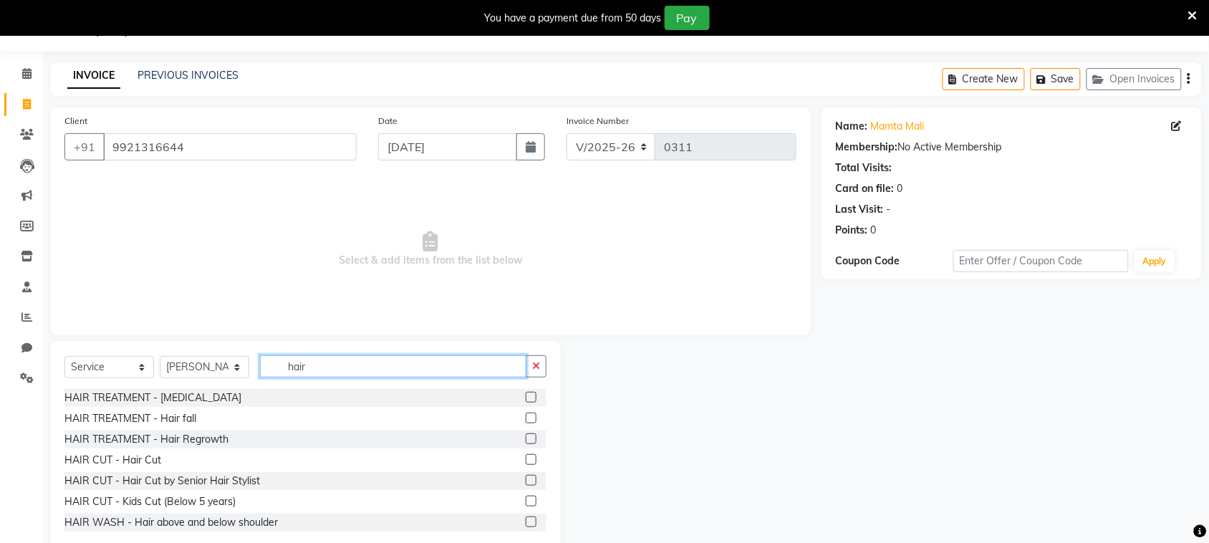
type input "hair"
click at [526, 454] on label at bounding box center [531, 459] width 11 height 11
click at [526, 455] on input "checkbox" at bounding box center [530, 459] width 9 height 9
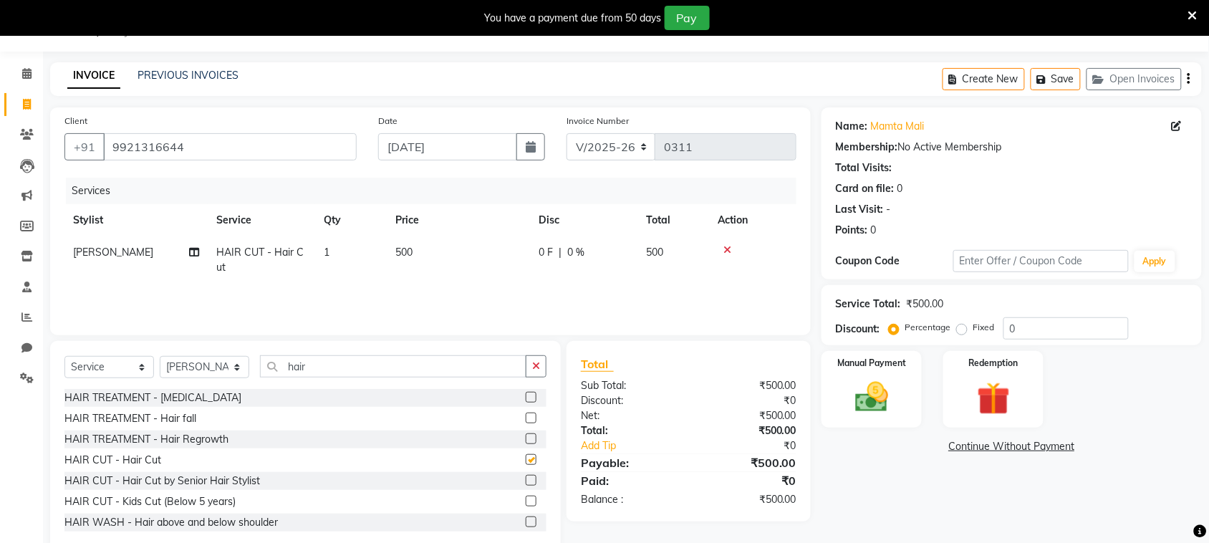
checkbox input "false"
click at [883, 391] on img at bounding box center [872, 396] width 56 height 39
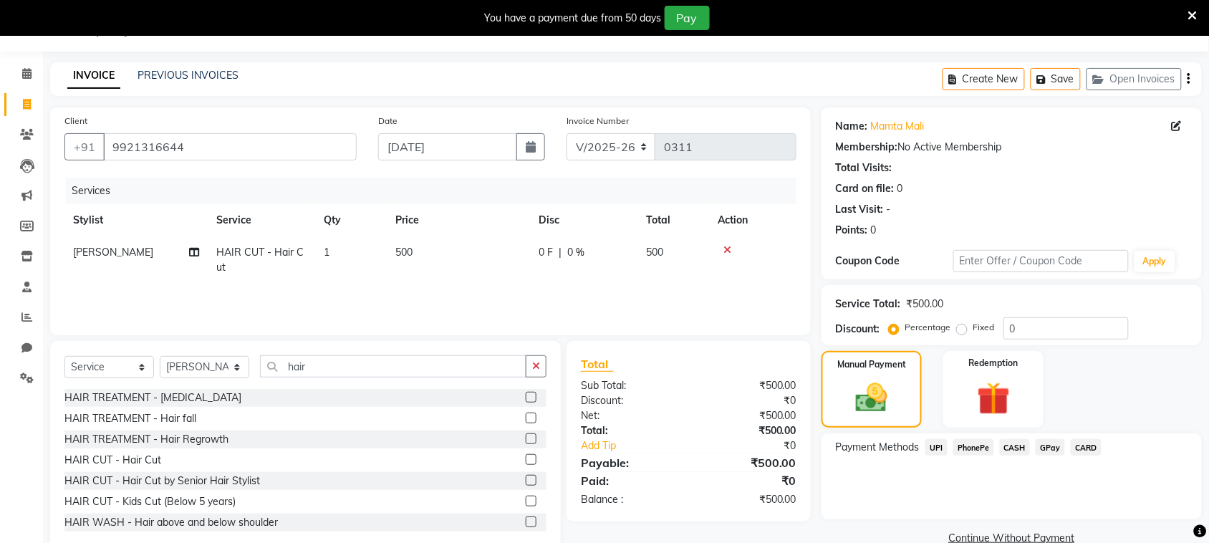
click at [974, 445] on span "PhonePe" at bounding box center [973, 447] width 41 height 16
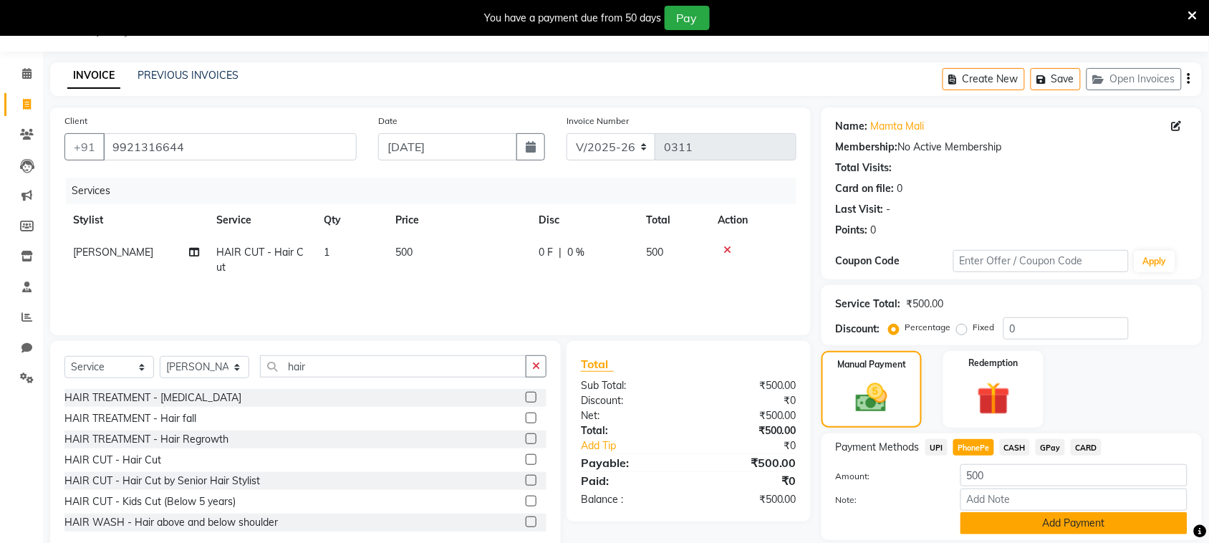
click at [1008, 530] on button "Add Payment" at bounding box center [1073, 523] width 227 height 22
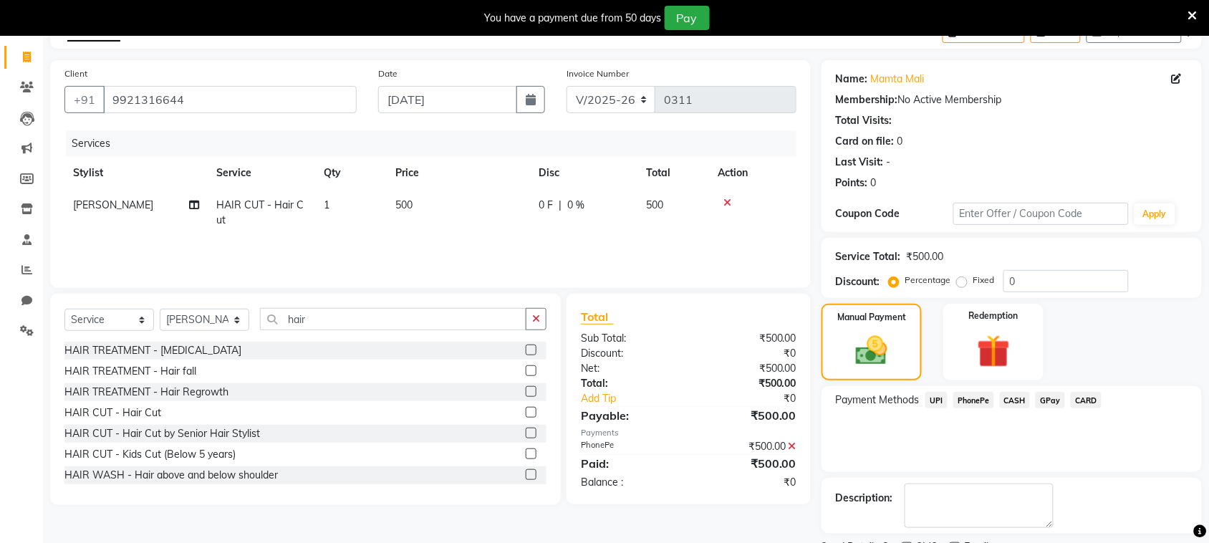
scroll to position [144, 0]
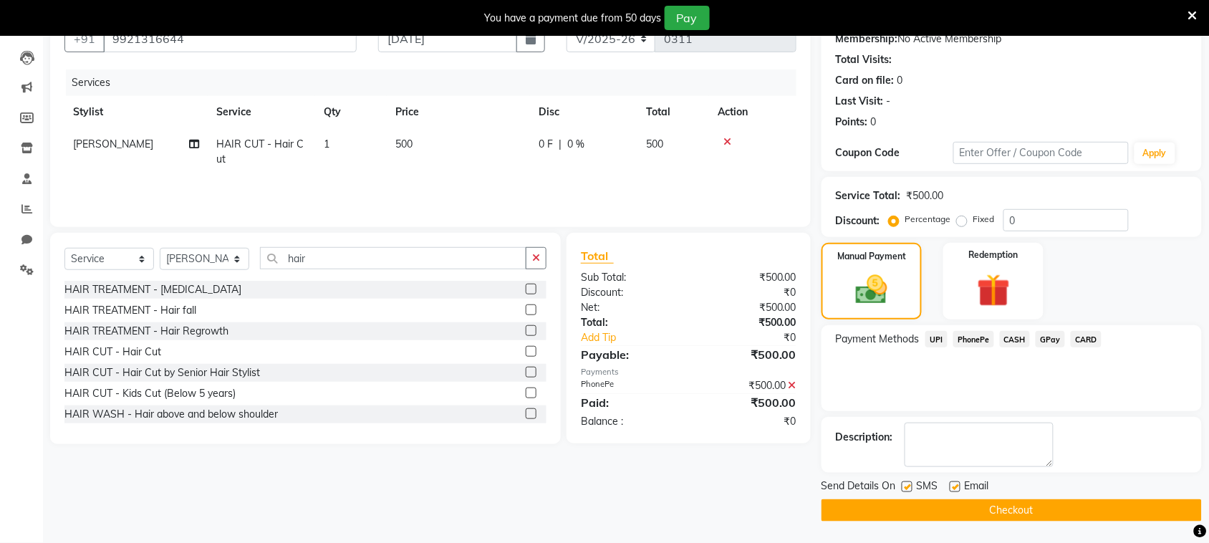
click at [906, 487] on label at bounding box center [907, 486] width 11 height 11
click at [906, 487] on input "checkbox" at bounding box center [906, 487] width 9 height 9
checkbox input "false"
click at [918, 506] on button "Checkout" at bounding box center [1011, 510] width 380 height 22
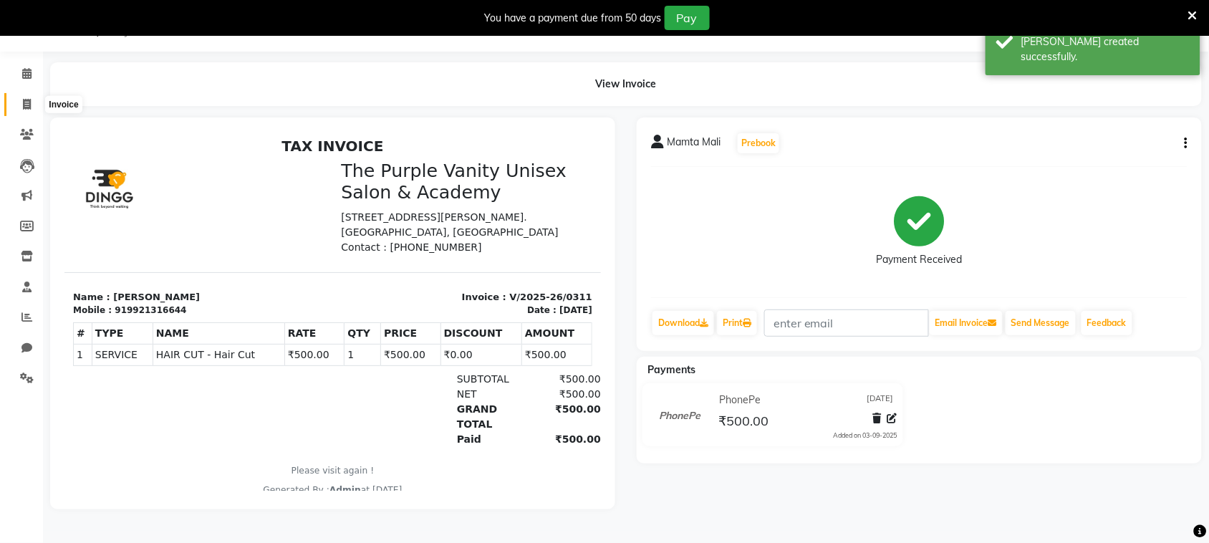
click at [26, 105] on icon at bounding box center [27, 104] width 8 height 11
select select "7947"
select select "service"
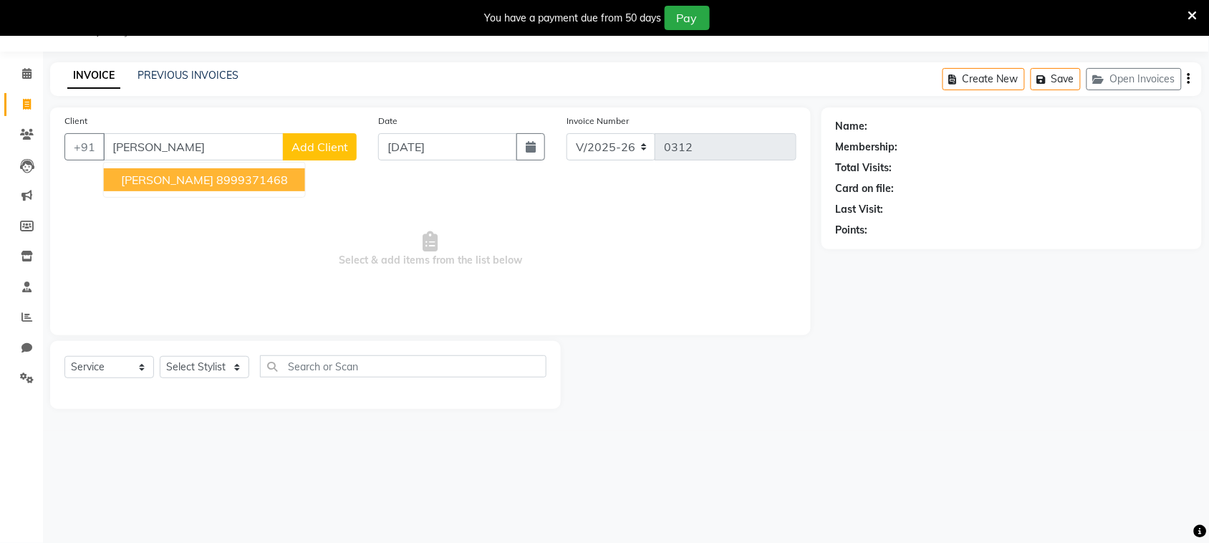
click at [216, 180] on ngb-highlight "8999371468" at bounding box center [252, 180] width 72 height 14
type input "8999371468"
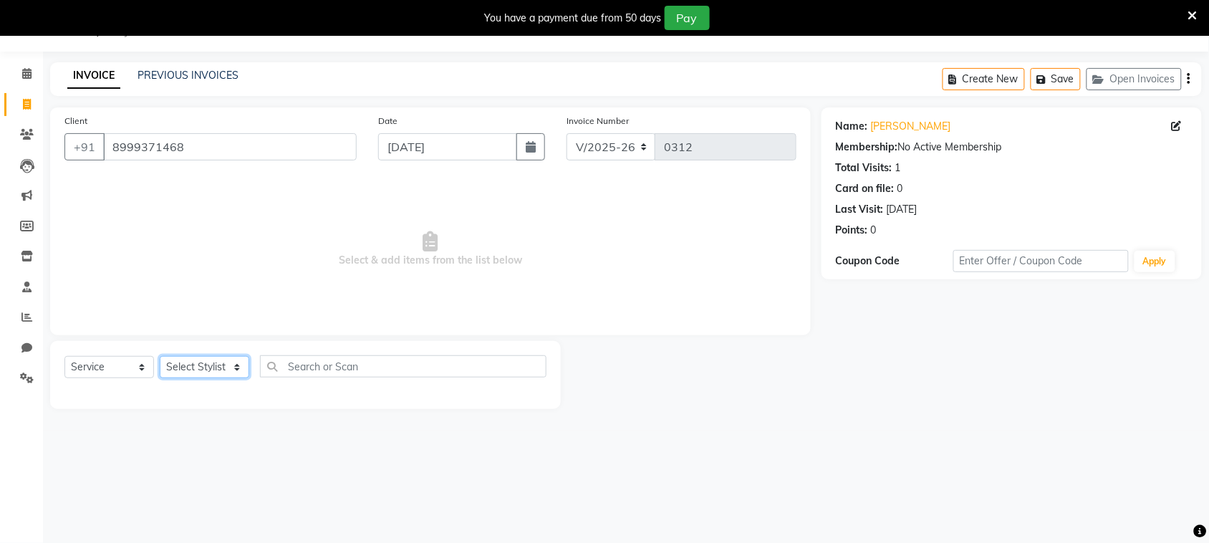
click at [196, 367] on select "Select Stylist [PERSON_NAME] [PERSON_NAME] [PERSON_NAME] [PERSON_NAME] [PERSON_…" at bounding box center [205, 367] width 90 height 22
select select "87147"
click at [160, 356] on select "Select Stylist [PERSON_NAME] [PERSON_NAME] [PERSON_NAME] [PERSON_NAME] [PERSON_…" at bounding box center [205, 367] width 90 height 22
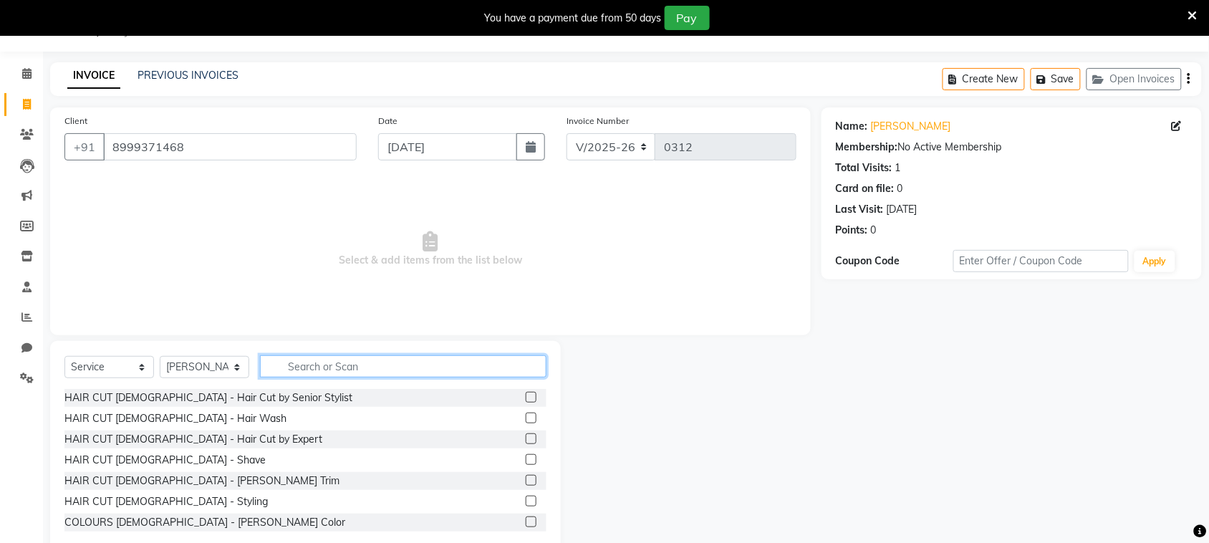
click at [415, 363] on input "text" at bounding box center [403, 366] width 286 height 22
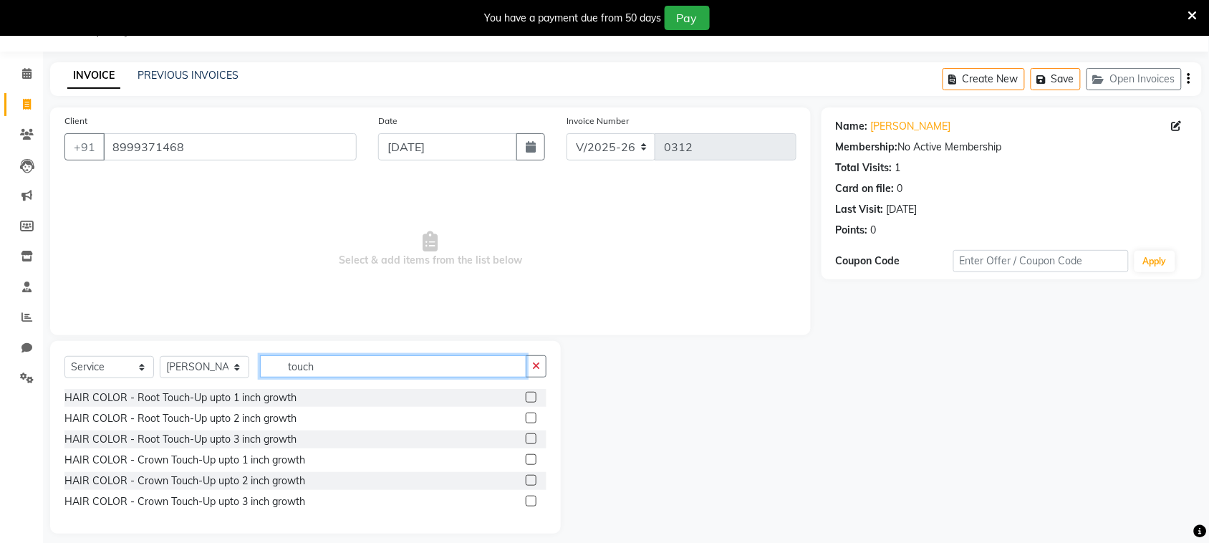
type input "touch"
click at [530, 400] on label at bounding box center [531, 397] width 11 height 11
click at [530, 400] on input "checkbox" at bounding box center [530, 397] width 9 height 9
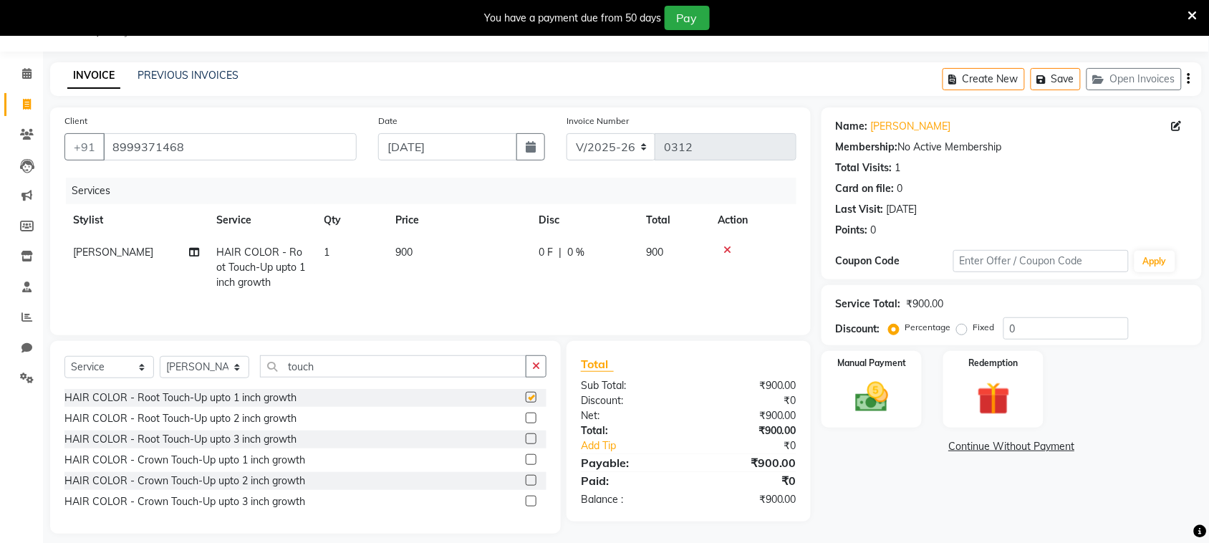
checkbox input "false"
click at [545, 248] on span "0 F" at bounding box center [546, 252] width 14 height 15
select select "87147"
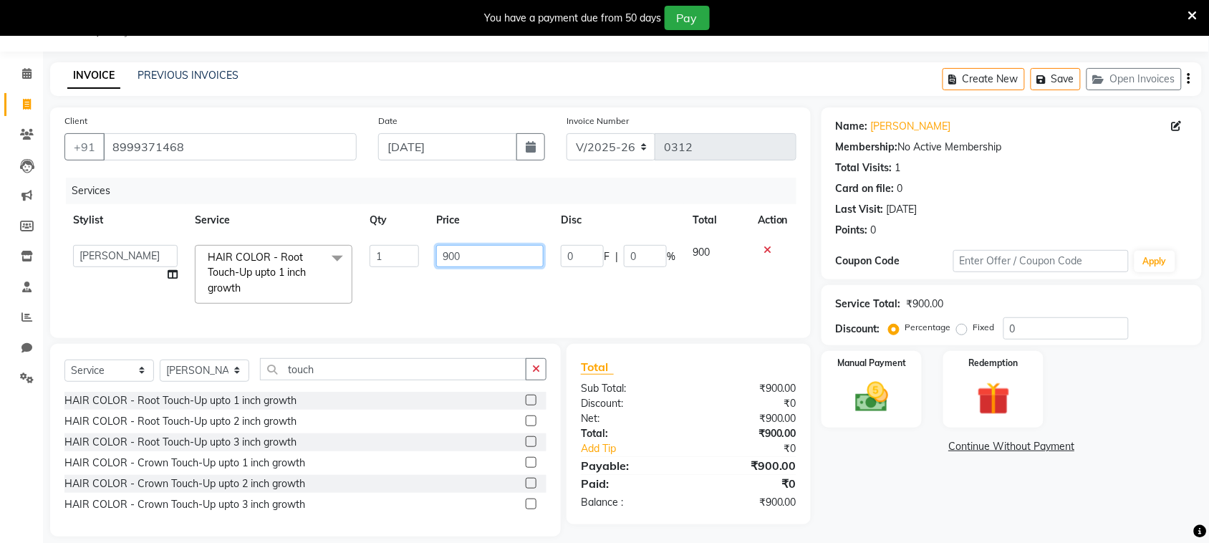
click at [519, 255] on input "900" at bounding box center [489, 256] width 107 height 22
type input "9"
type input "800"
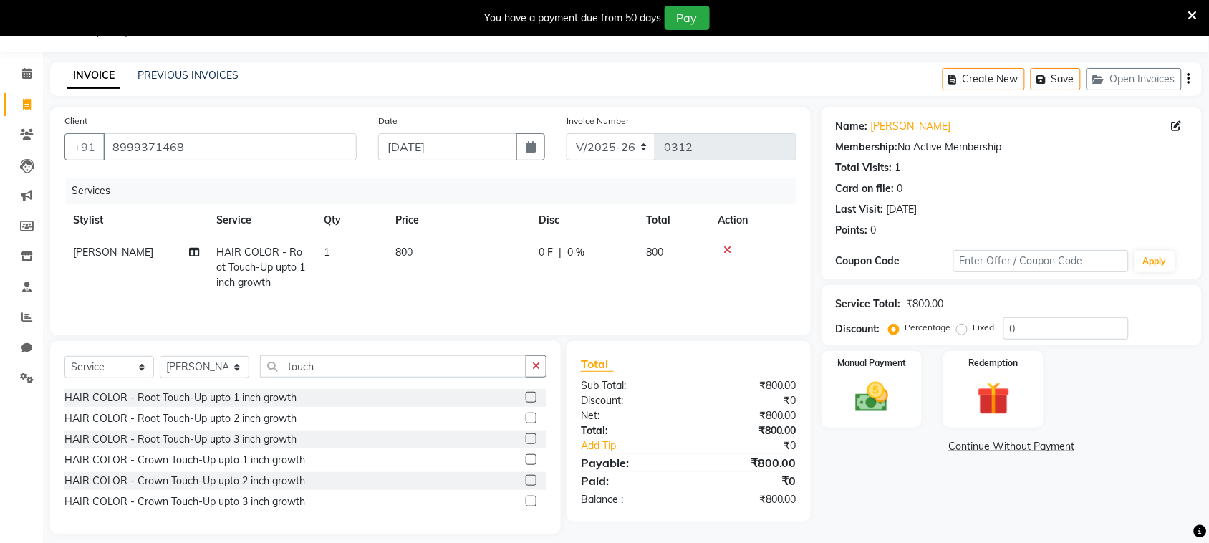
click at [517, 273] on td "800" at bounding box center [458, 267] width 143 height 62
select select "87147"
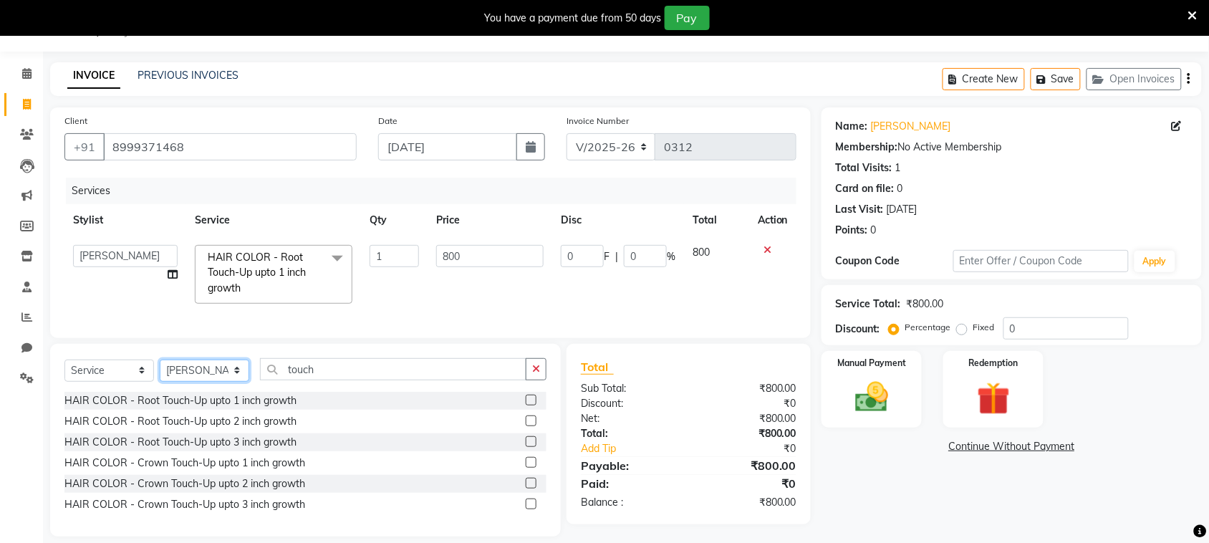
click at [223, 381] on select "Select Stylist [PERSON_NAME] [PERSON_NAME] [PERSON_NAME] [PERSON_NAME] [PERSON_…" at bounding box center [205, 371] width 90 height 22
select select "87145"
click at [160, 372] on select "Select Stylist [PERSON_NAME] [PERSON_NAME] [PERSON_NAME] [PERSON_NAME] [PERSON_…" at bounding box center [205, 371] width 90 height 22
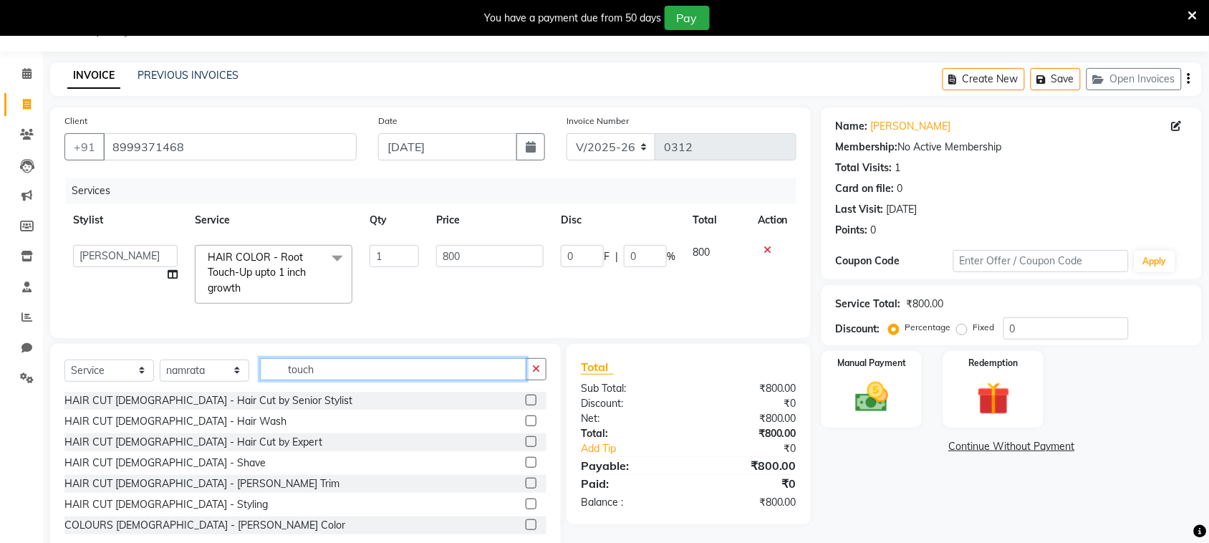
click at [341, 380] on input "touch" at bounding box center [393, 369] width 266 height 22
type input "t"
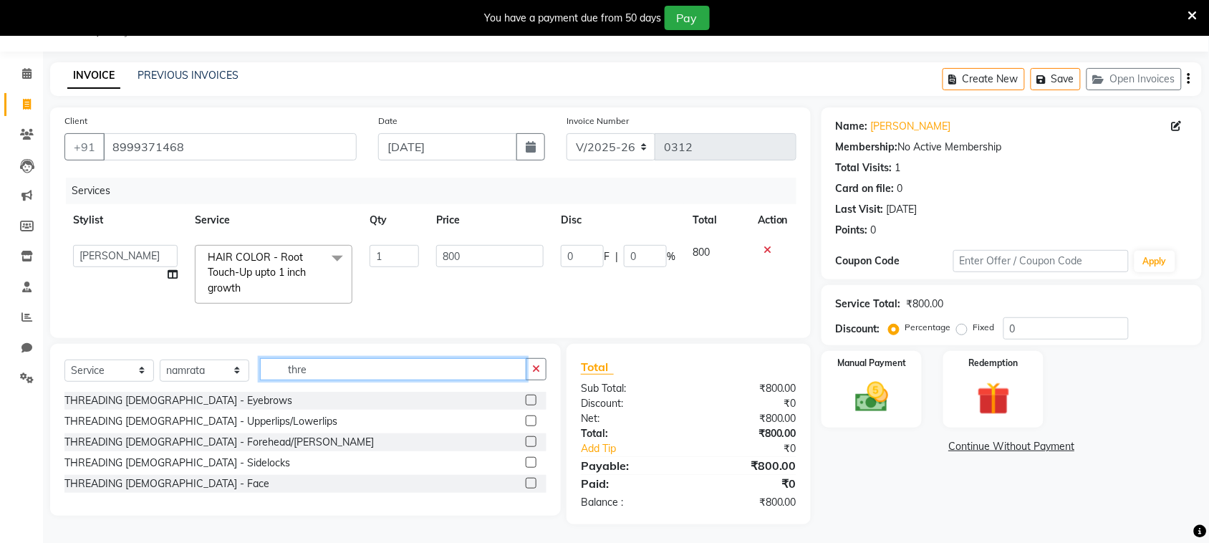
type input "thre"
click at [531, 405] on label at bounding box center [531, 400] width 11 height 11
click at [531, 405] on input "checkbox" at bounding box center [530, 400] width 9 height 9
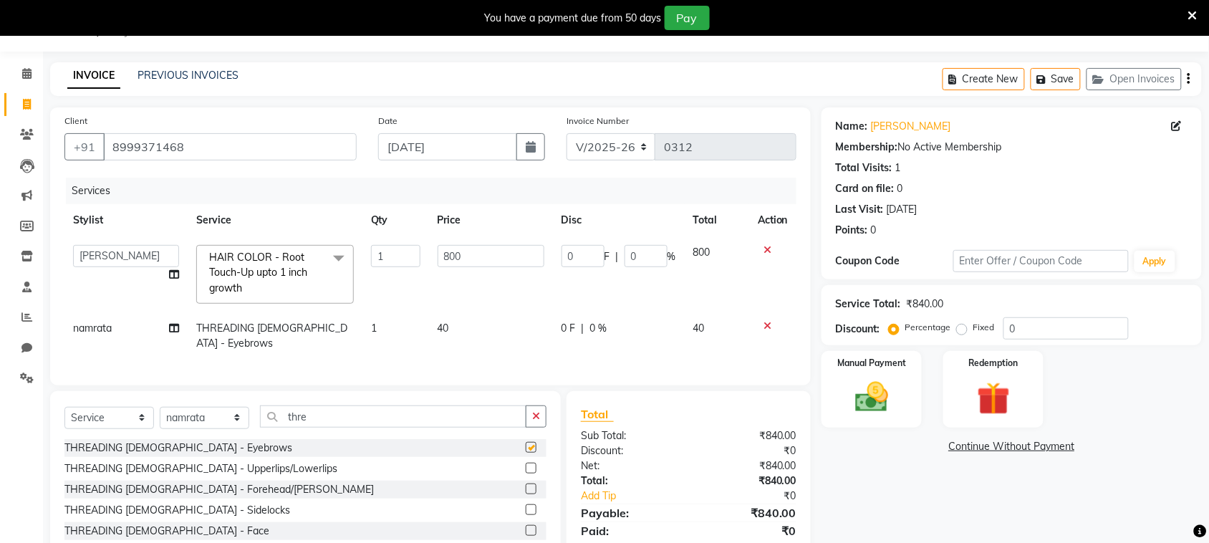
checkbox input "false"
click at [534, 464] on label at bounding box center [531, 468] width 11 height 11
click at [534, 464] on input "checkbox" at bounding box center [530, 468] width 9 height 9
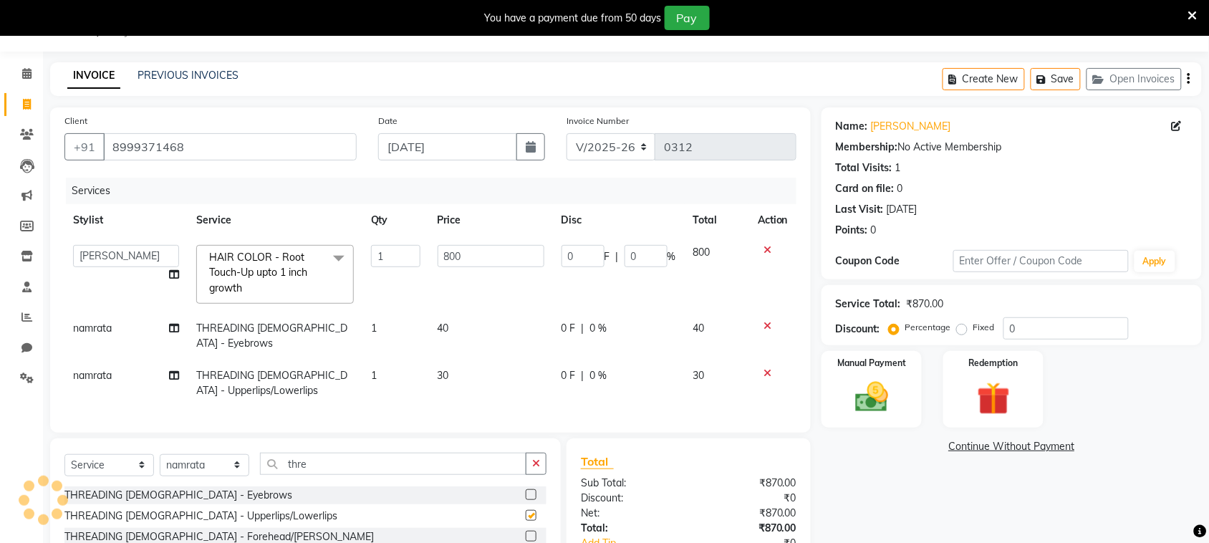
checkbox input "false"
click at [886, 389] on img at bounding box center [872, 396] width 56 height 39
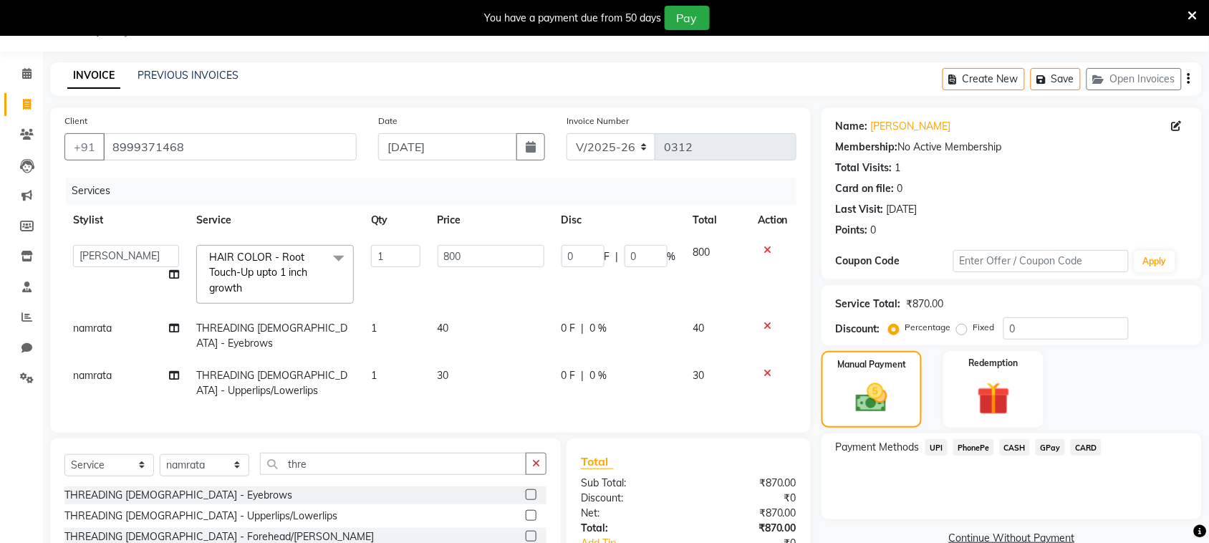
click at [965, 448] on span "PhonePe" at bounding box center [973, 447] width 41 height 16
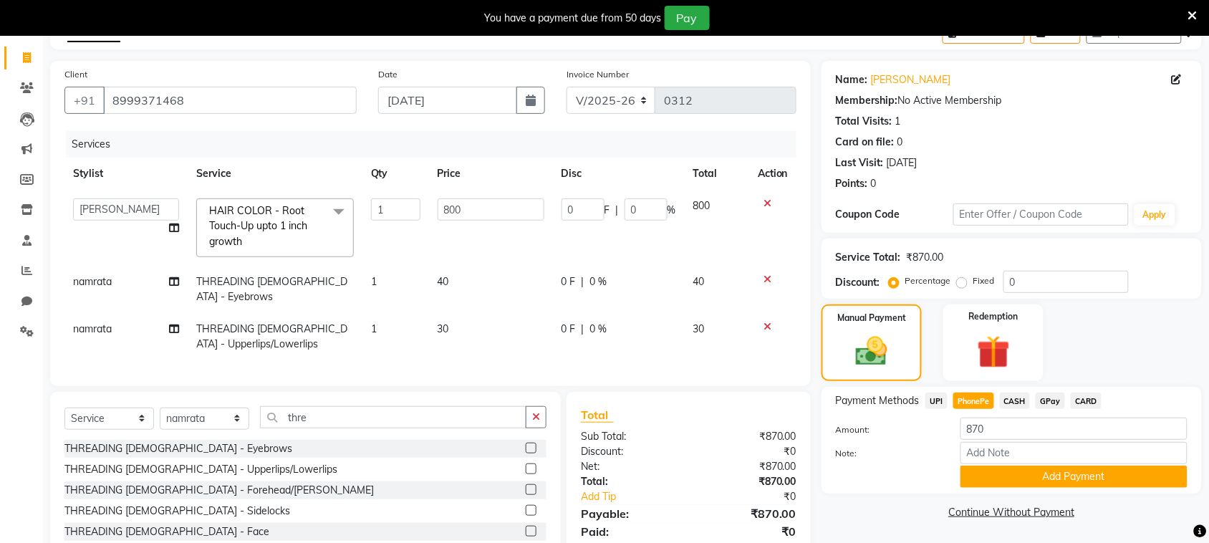
scroll to position [131, 0]
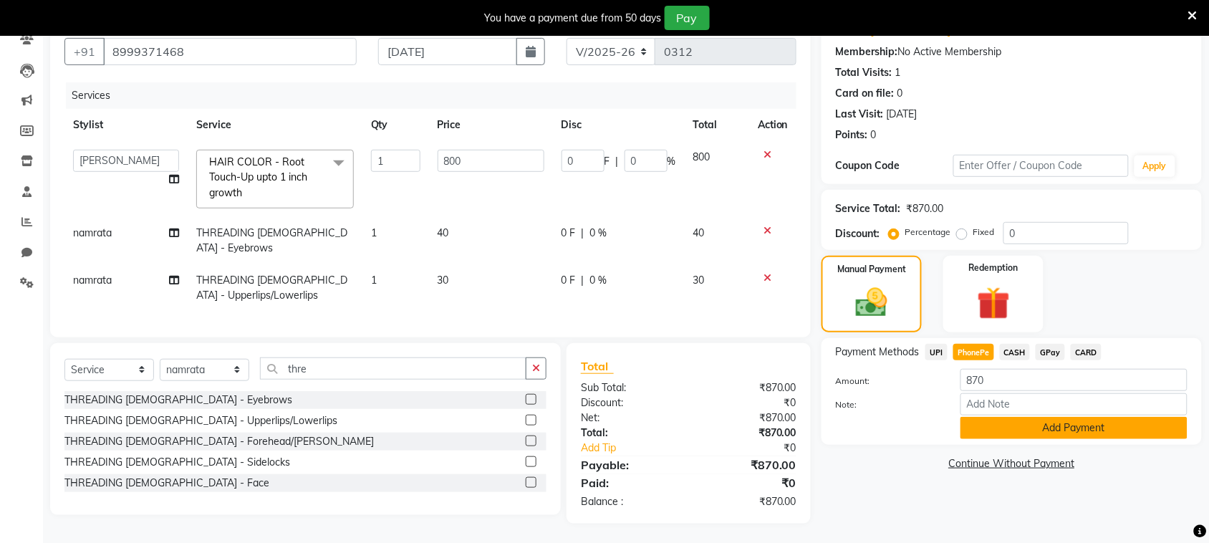
click at [979, 423] on button "Add Payment" at bounding box center [1073, 428] width 227 height 22
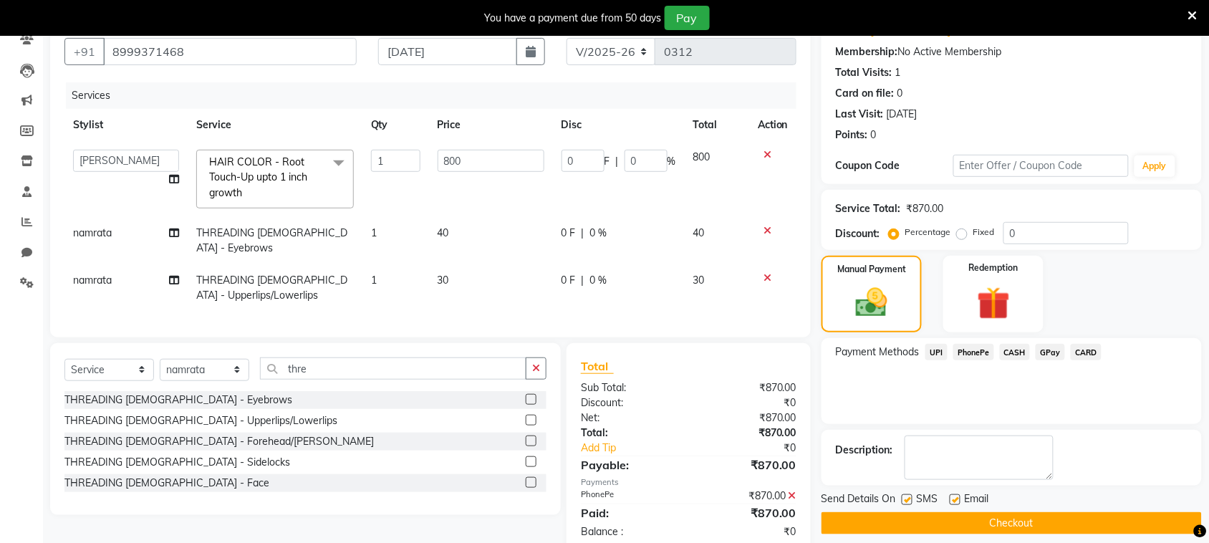
click at [904, 498] on label at bounding box center [907, 499] width 11 height 11
click at [904, 498] on input "checkbox" at bounding box center [906, 500] width 9 height 9
checkbox input "false"
click at [957, 519] on button "Checkout" at bounding box center [1011, 523] width 380 height 22
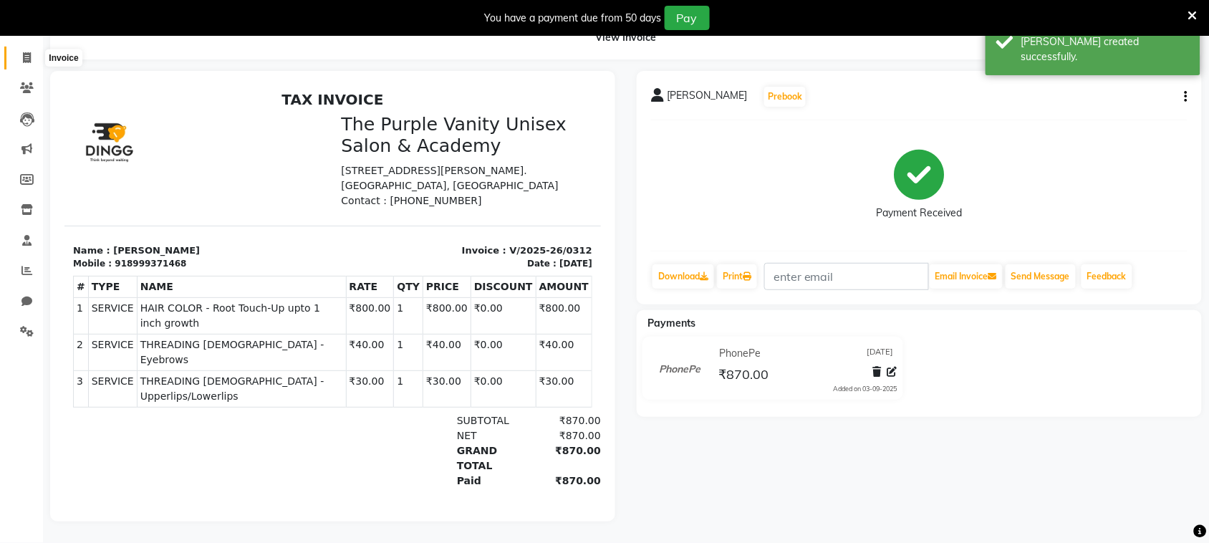
click at [26, 52] on icon at bounding box center [27, 57] width 8 height 11
select select "7947"
select select "service"
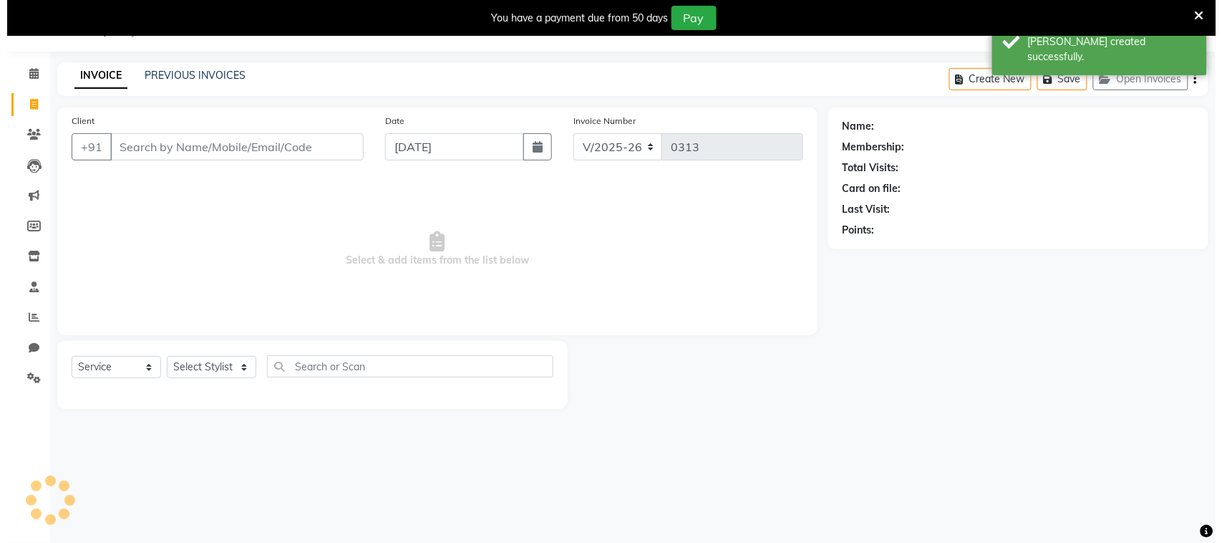
scroll to position [36, 0]
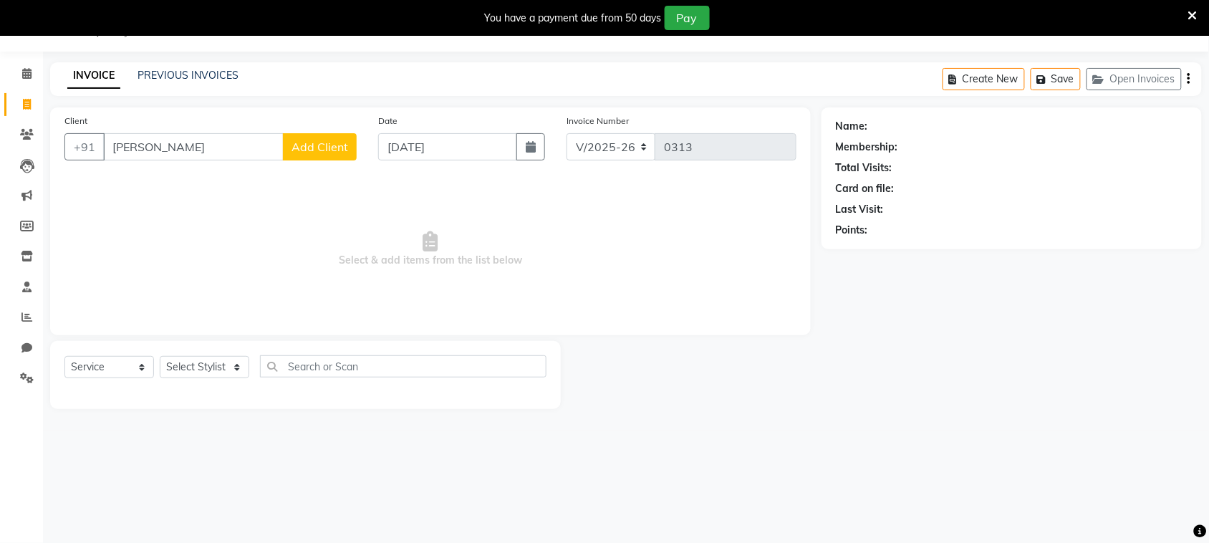
click at [127, 144] on input "[PERSON_NAME]" at bounding box center [193, 146] width 180 height 27
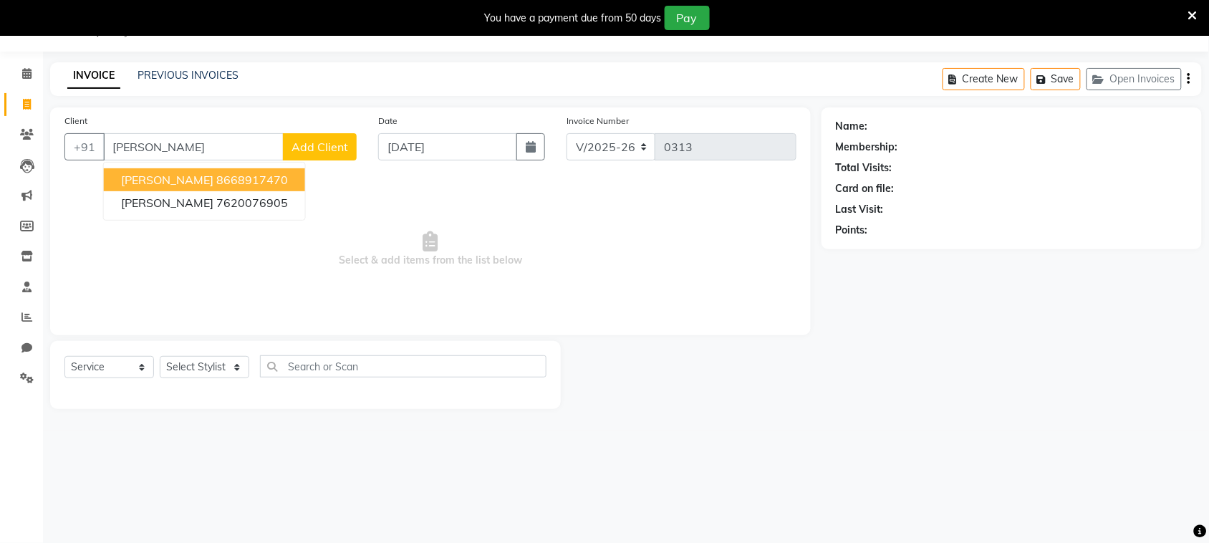
click at [216, 176] on ngb-highlight "8668917470" at bounding box center [252, 180] width 72 height 14
type input "8668917470"
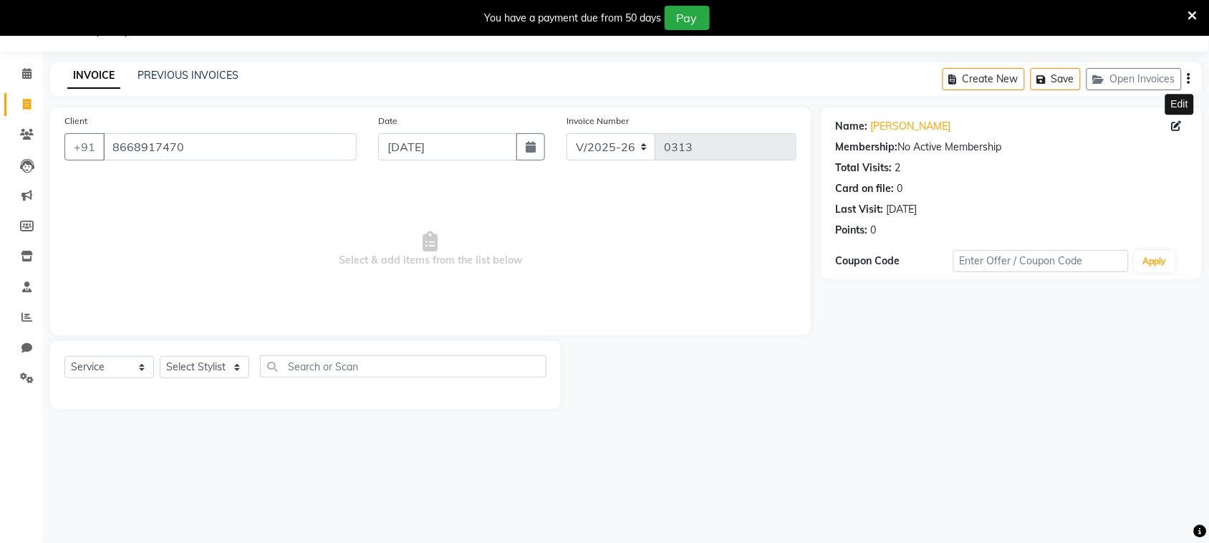
click at [1177, 126] on icon at bounding box center [1177, 126] width 10 height 10
select select "[DEMOGRAPHIC_DATA]"
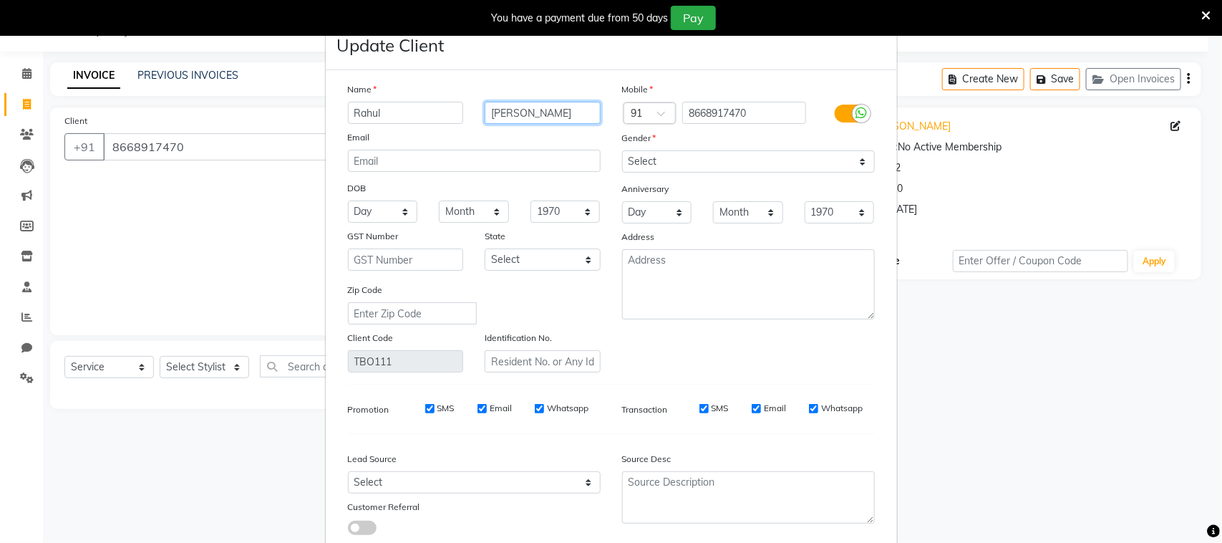
click at [564, 112] on input "[PERSON_NAME]" at bounding box center [543, 113] width 116 height 22
type input "Singh yes bank"
click at [562, 135] on div "Email" at bounding box center [474, 140] width 274 height 20
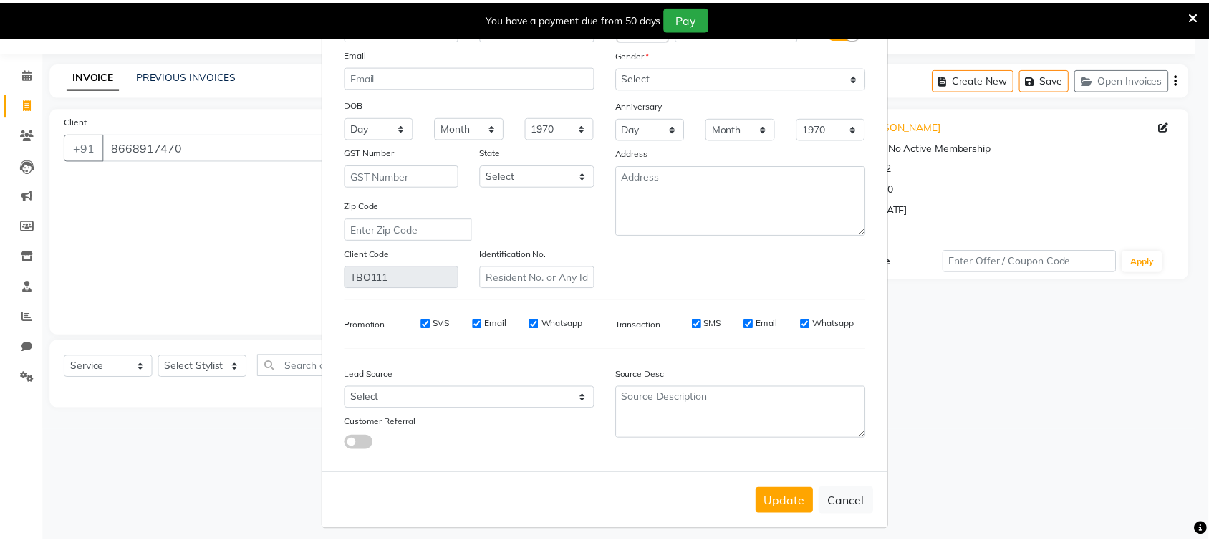
scroll to position [87, 0]
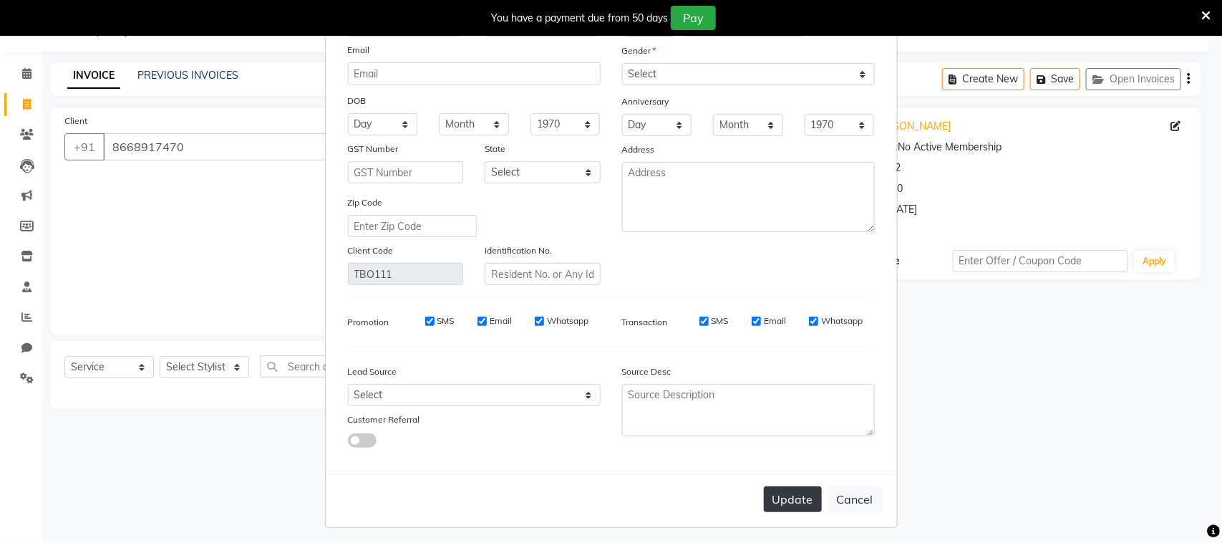
click at [782, 499] on button "Update" at bounding box center [793, 499] width 58 height 26
select select
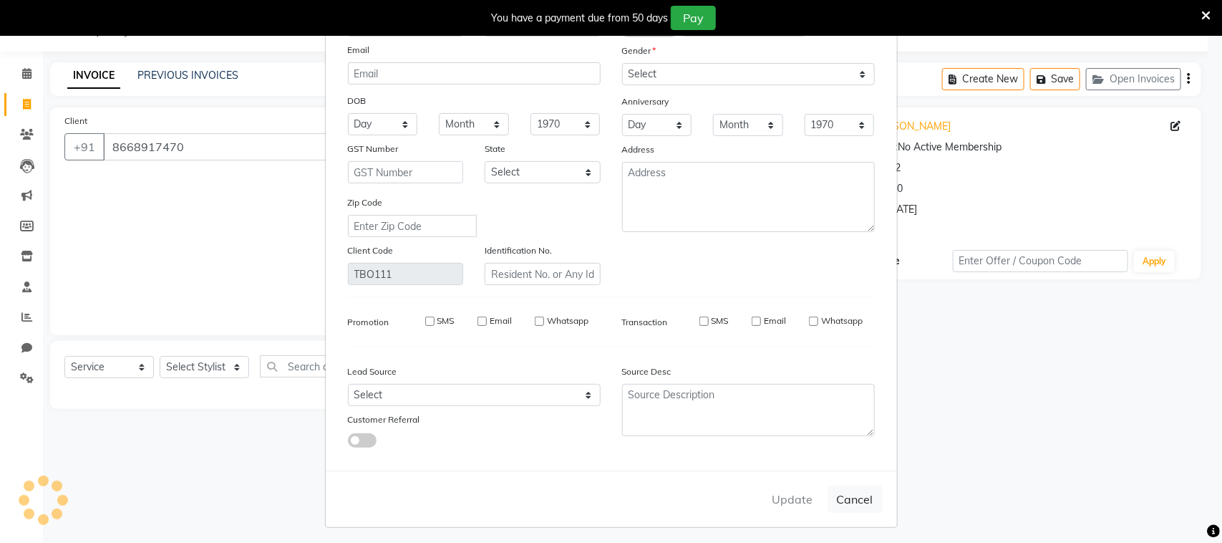
select select
checkbox input "false"
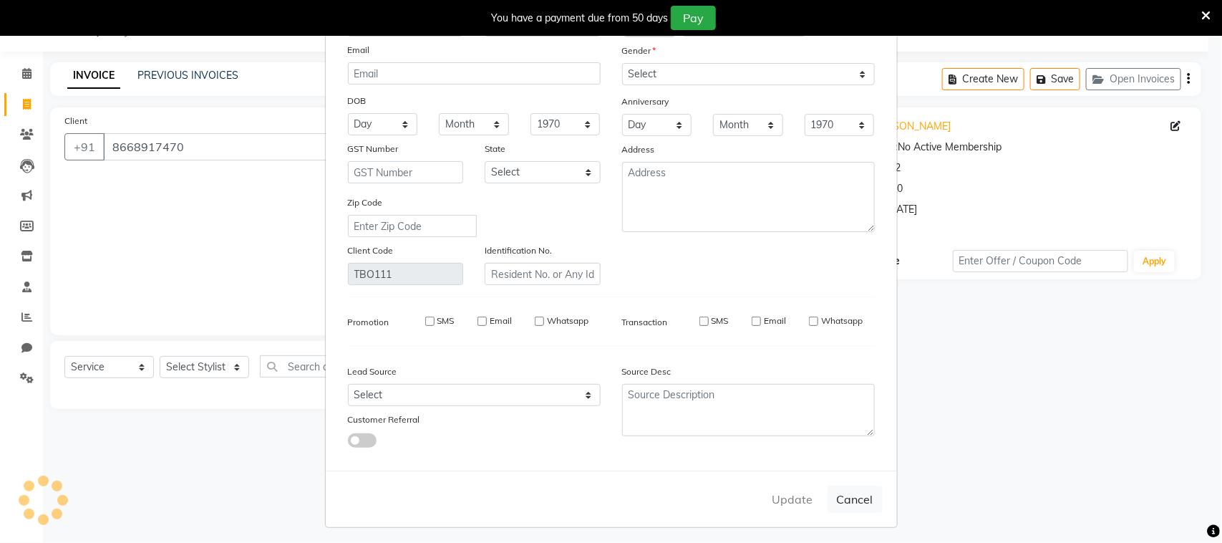
checkbox input "false"
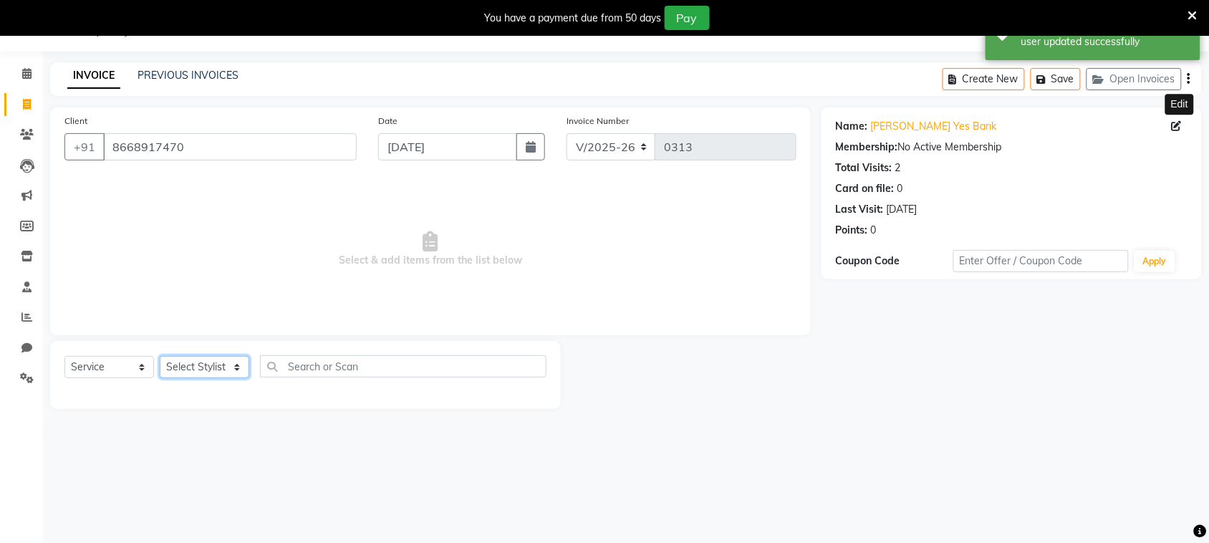
click at [193, 374] on select "Select Stylist [PERSON_NAME] [PERSON_NAME] [PERSON_NAME] [PERSON_NAME] [PERSON_…" at bounding box center [205, 367] width 90 height 22
select select "87147"
click at [160, 356] on select "Select Stylist [PERSON_NAME] [PERSON_NAME] [PERSON_NAME] [PERSON_NAME] [PERSON_…" at bounding box center [205, 367] width 90 height 22
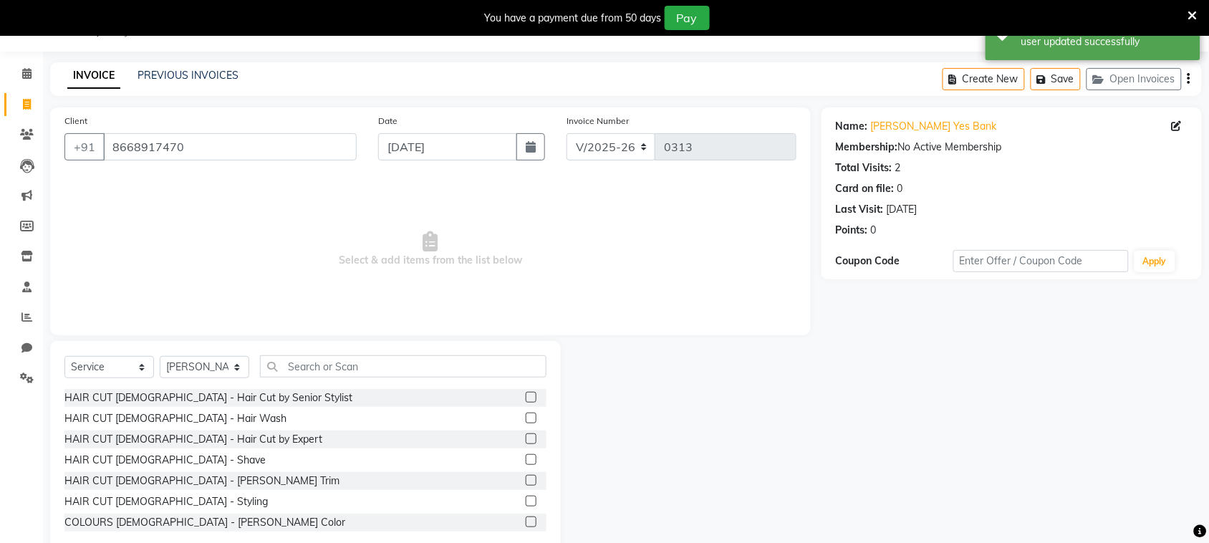
click at [526, 442] on label at bounding box center [531, 438] width 11 height 11
click at [526, 442] on input "checkbox" at bounding box center [530, 439] width 9 height 9
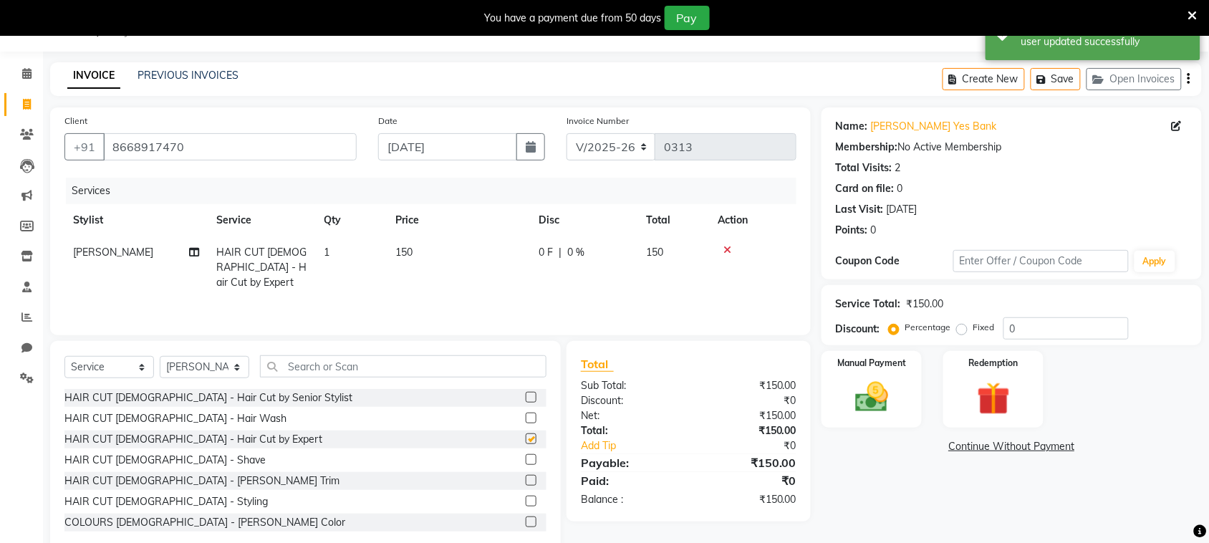
checkbox input "false"
click at [884, 405] on img at bounding box center [872, 396] width 56 height 39
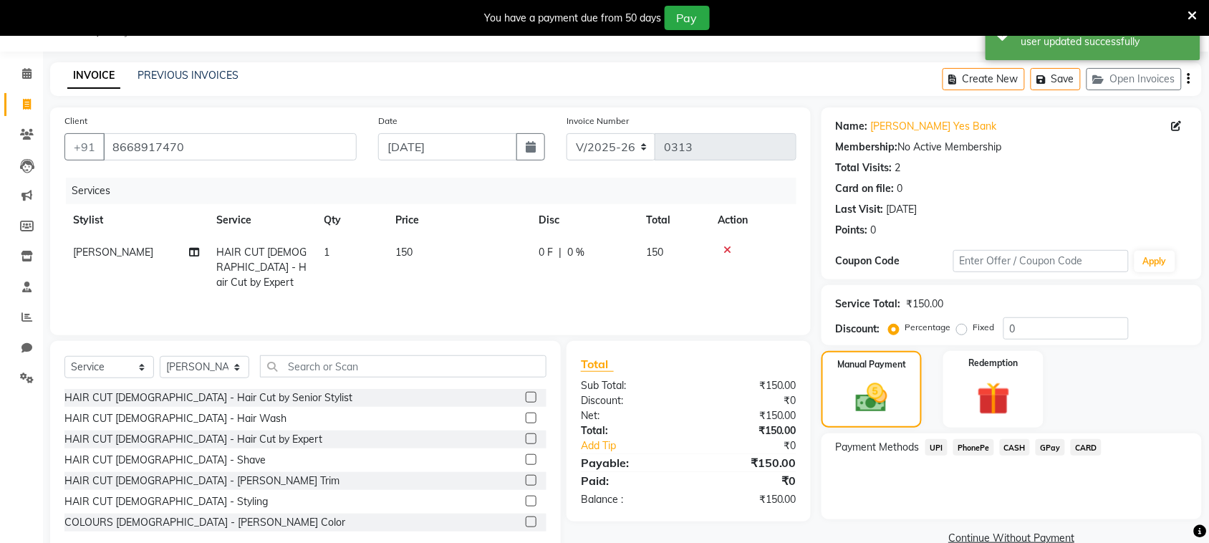
click at [982, 450] on span "PhonePe" at bounding box center [973, 447] width 41 height 16
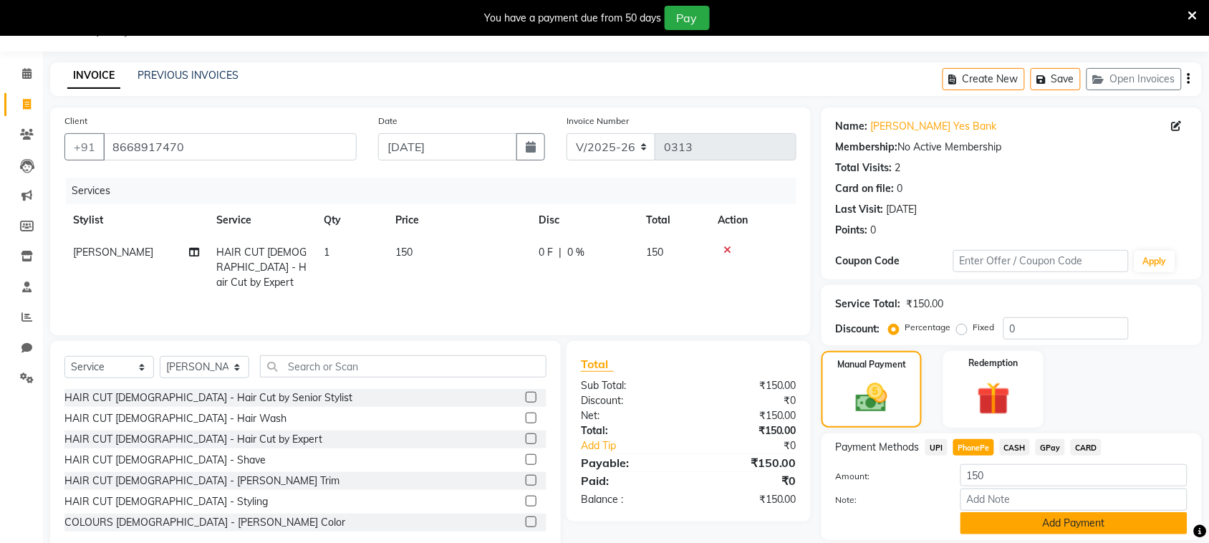
click at [1013, 520] on button "Add Payment" at bounding box center [1073, 523] width 227 height 22
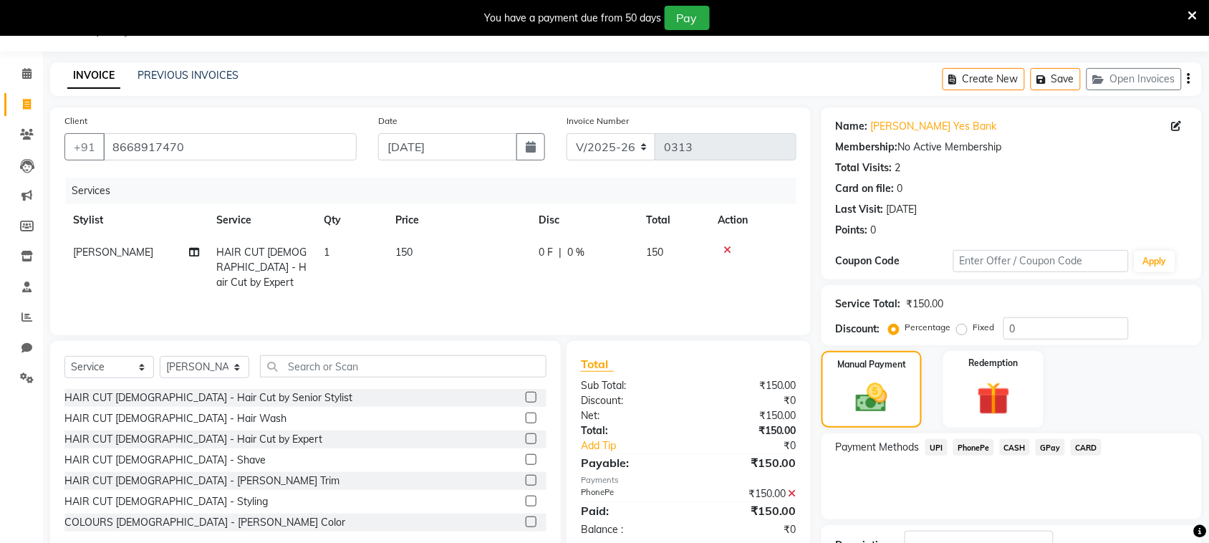
click at [1013, 520] on div "Name: [PERSON_NAME] Yes Bank Membership: No Active Membership Total Visits: 2 C…" at bounding box center [1016, 368] width 391 height 522
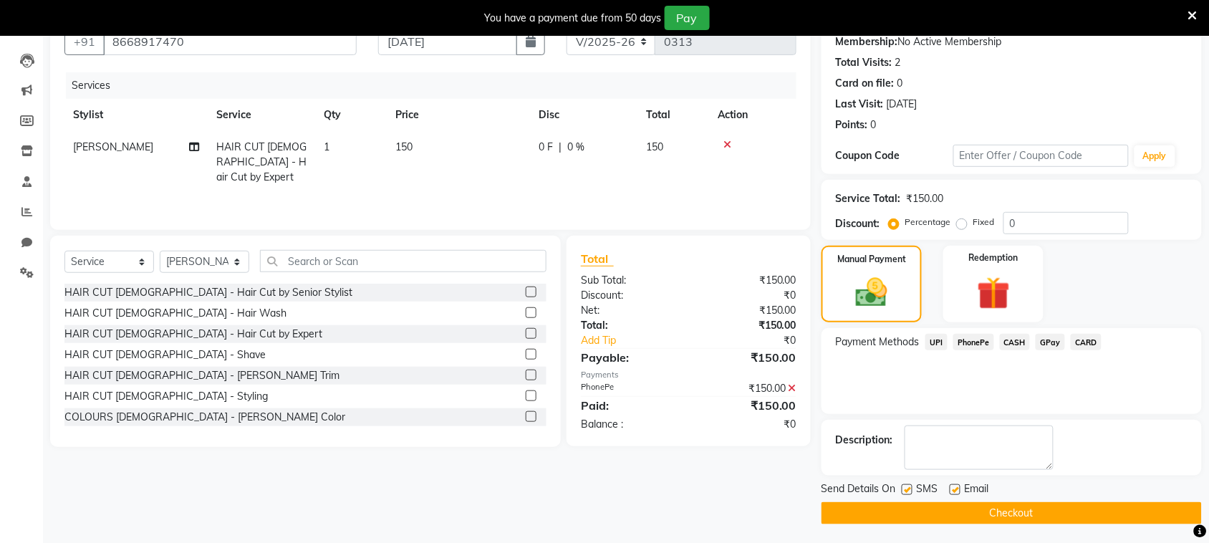
scroll to position [144, 0]
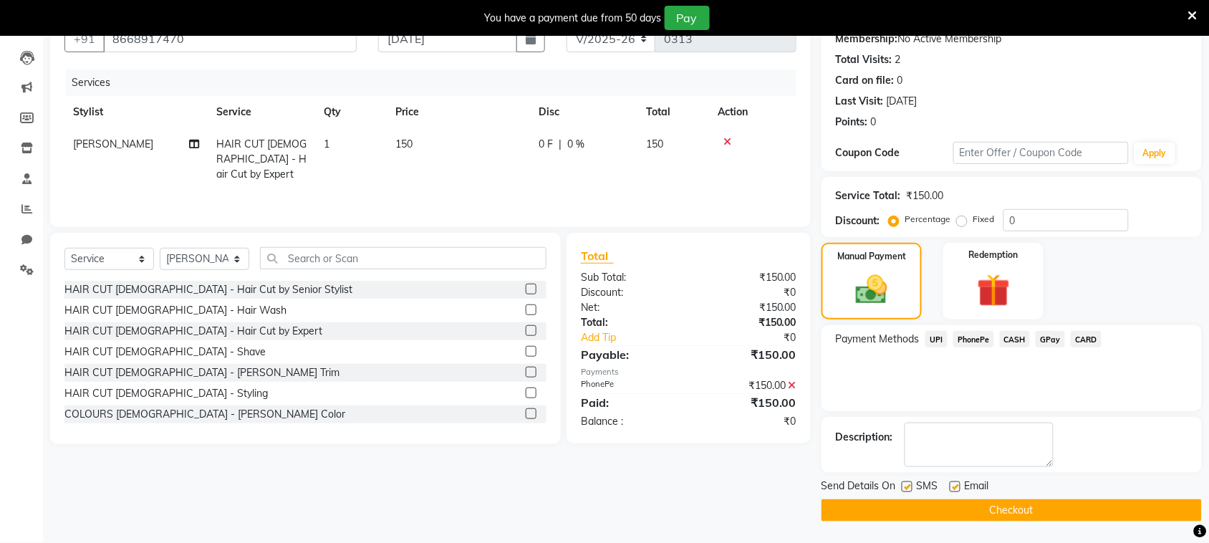
click at [910, 488] on label at bounding box center [907, 486] width 11 height 11
click at [910, 488] on input "checkbox" at bounding box center [906, 487] width 9 height 9
checkbox input "false"
click at [972, 341] on span "PhonePe" at bounding box center [973, 339] width 41 height 16
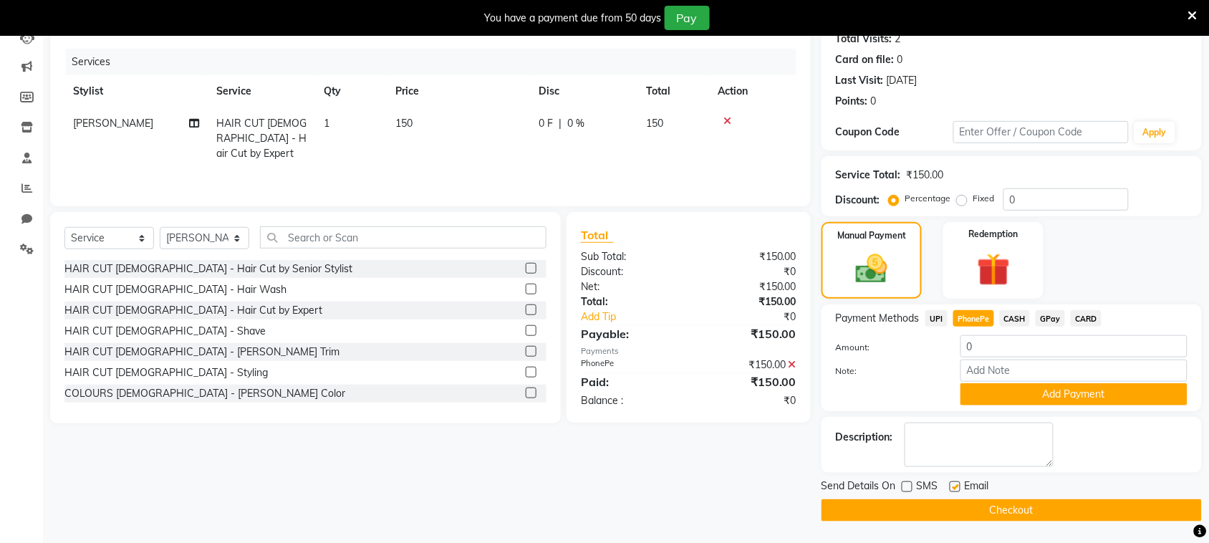
scroll to position [163, 0]
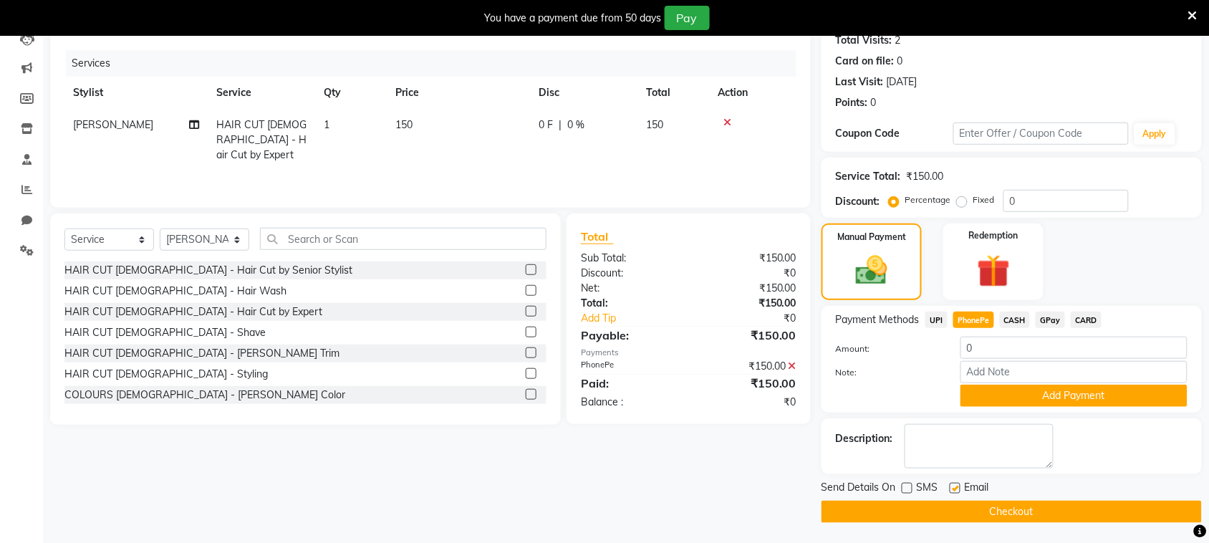
click at [1001, 510] on button "Checkout" at bounding box center [1011, 512] width 380 height 22
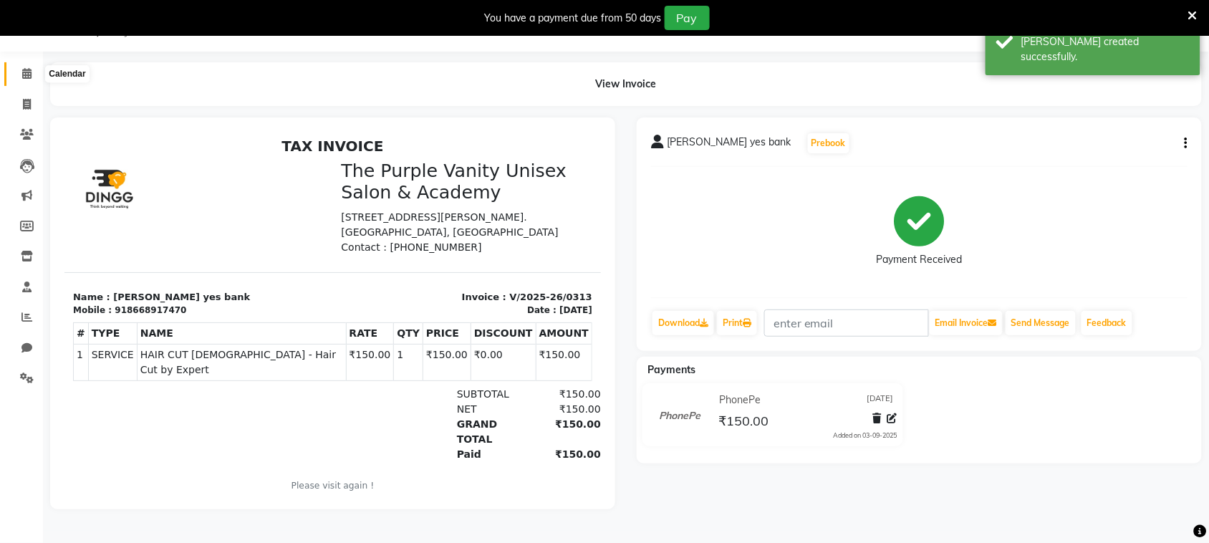
click at [22, 72] on icon at bounding box center [26, 73] width 9 height 11
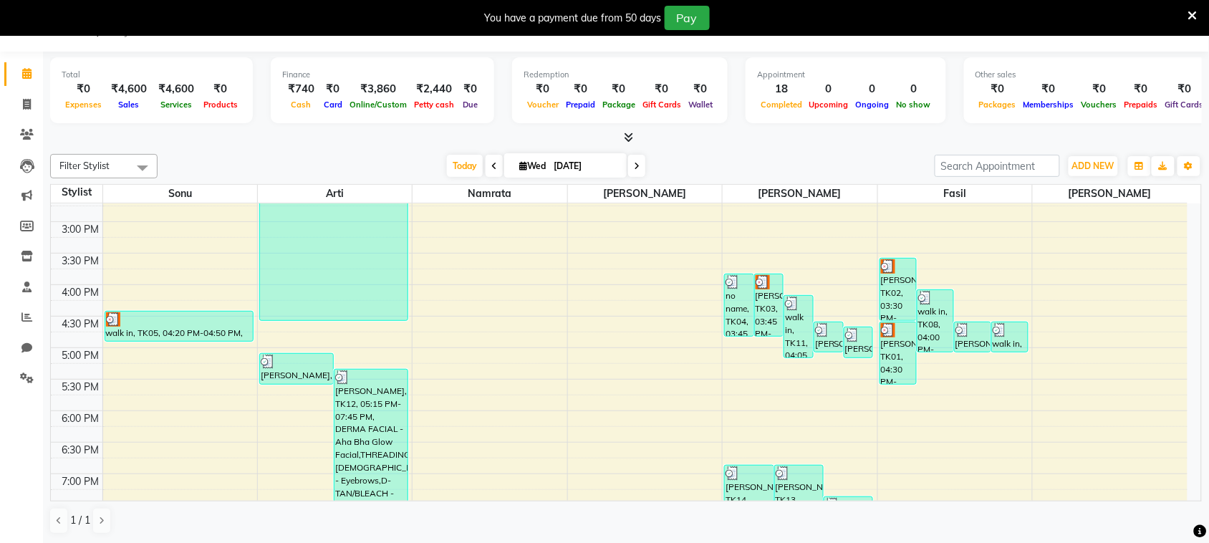
scroll to position [362, 0]
